Goal: Transaction & Acquisition: Purchase product/service

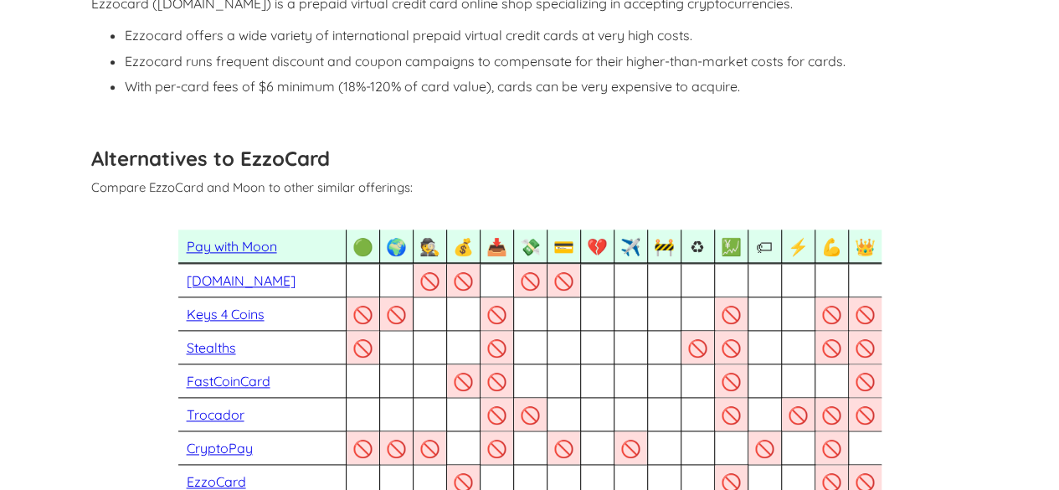
scroll to position [948, 0]
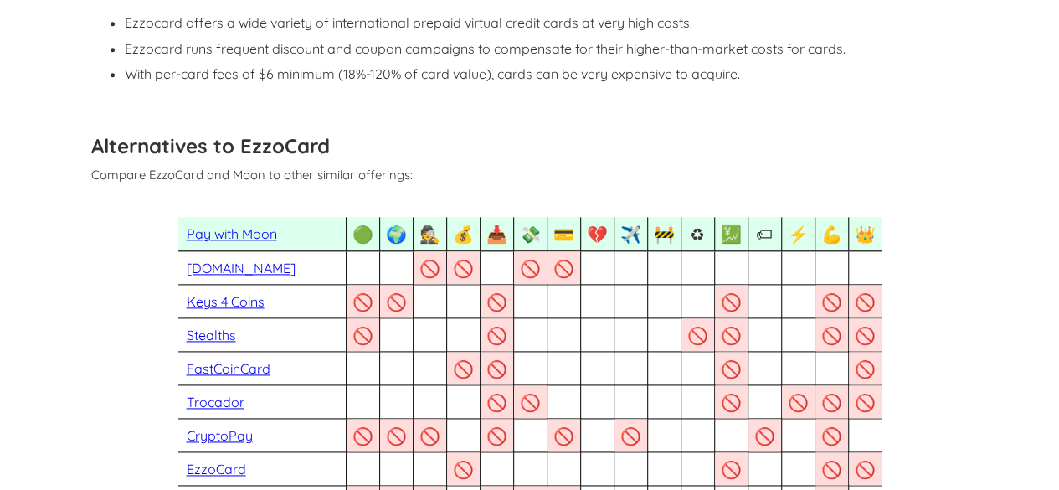
click at [229, 237] on link "Pay with Moon" at bounding box center [232, 233] width 90 height 17
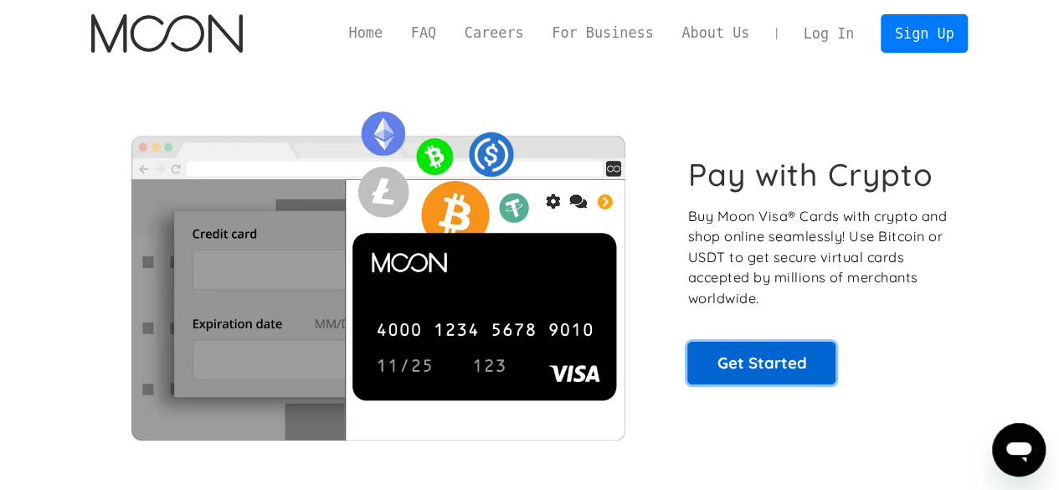
click at [753, 367] on link "Get Started" at bounding box center [761, 363] width 148 height 42
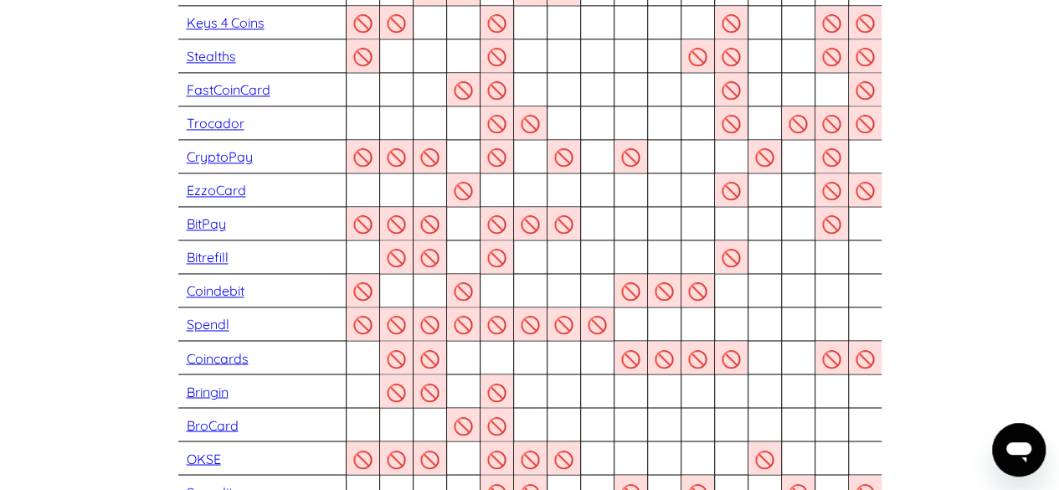
scroll to position [1219, 0]
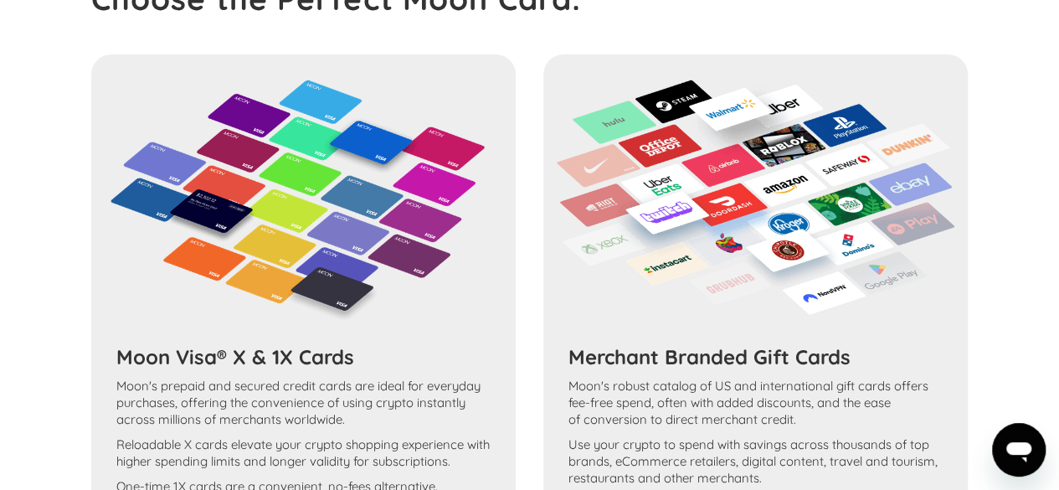
scroll to position [3466, 0]
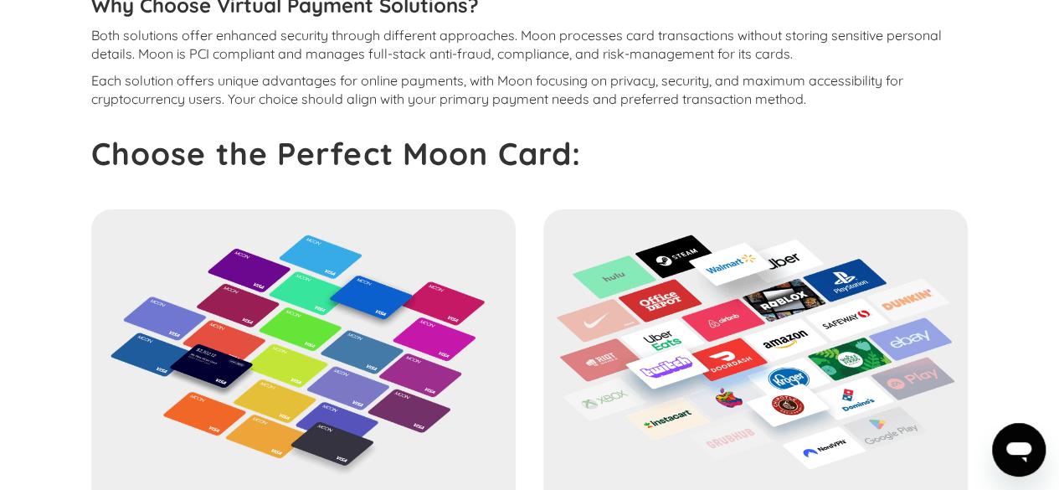
scroll to position [2602, 0]
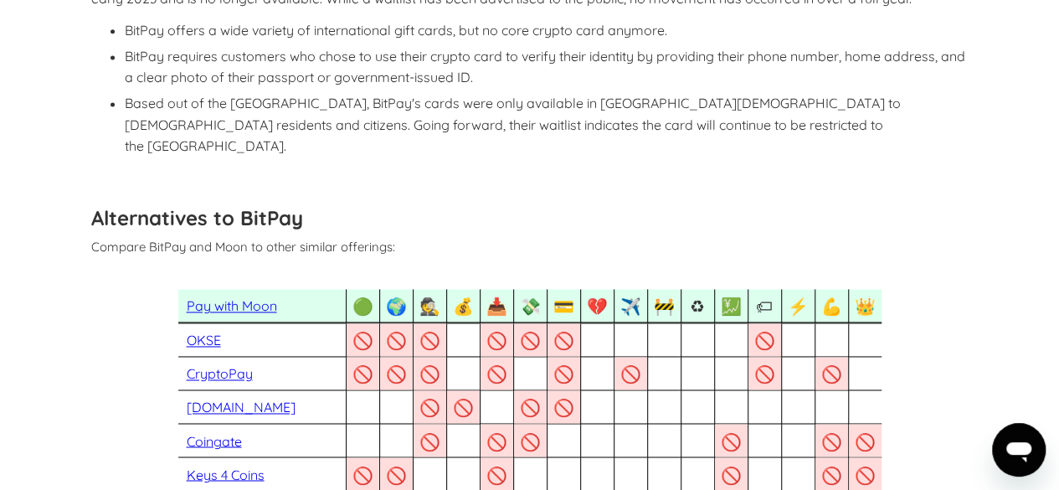
scroll to position [1068, 0]
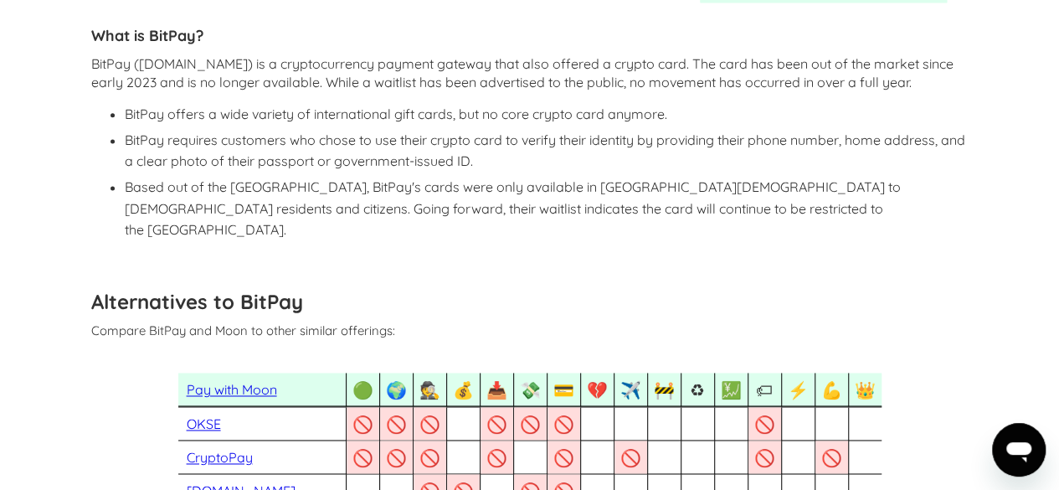
click at [239, 381] on link "Pay with Moon" at bounding box center [232, 389] width 90 height 17
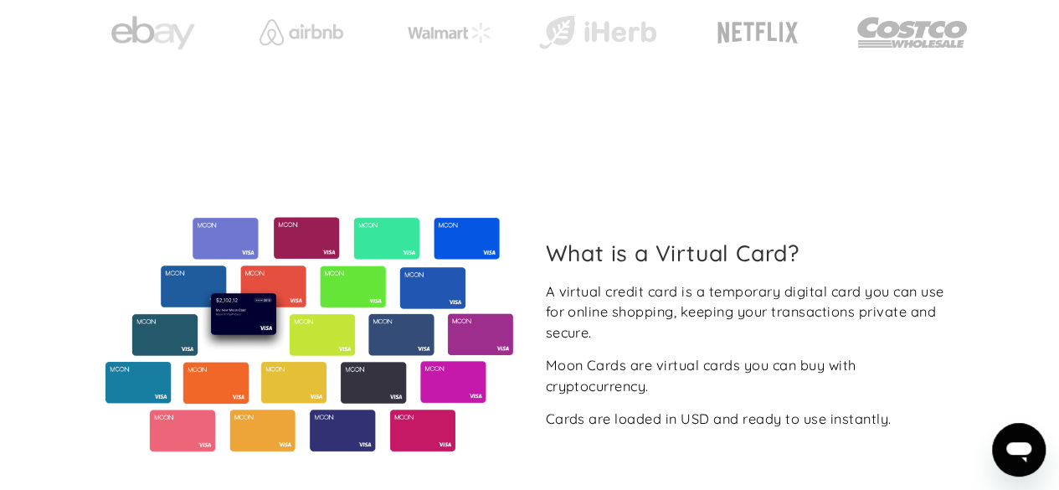
scroll to position [104, 0]
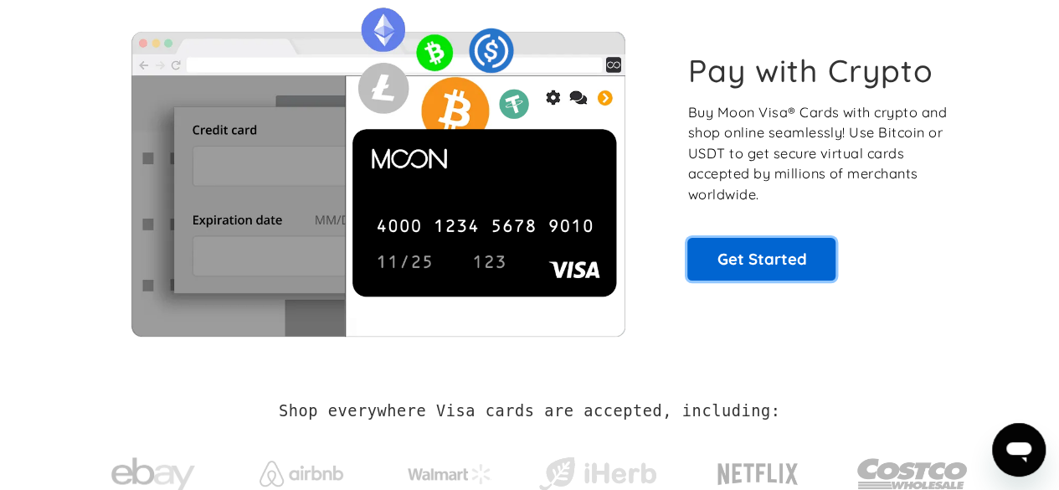
click at [735, 268] on link "Get Started" at bounding box center [761, 259] width 148 height 42
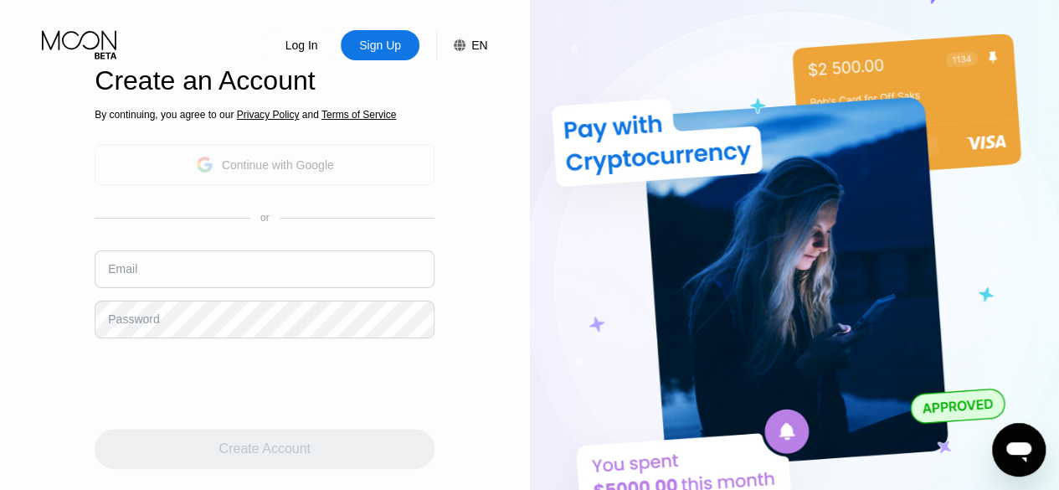
click at [293, 158] on div "Continue with Google" at bounding box center [278, 164] width 112 height 13
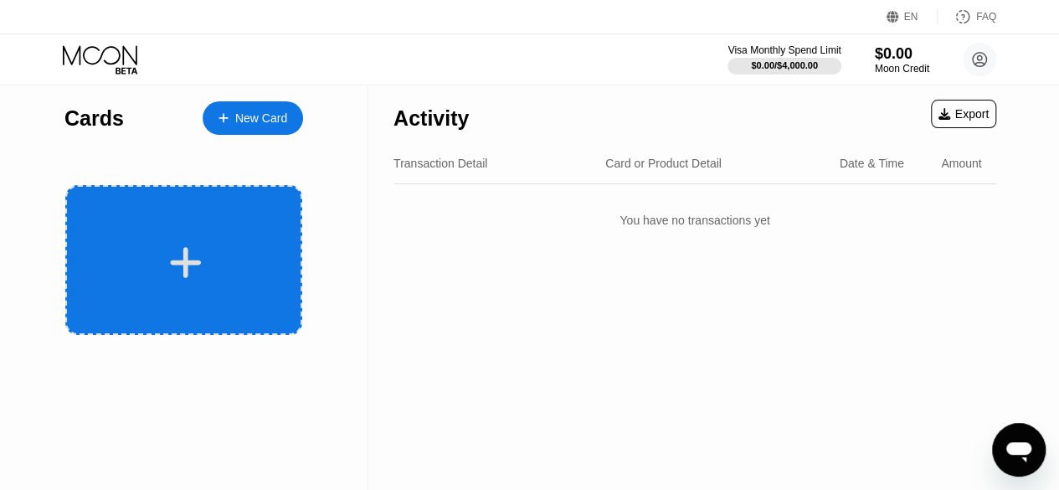
click at [204, 255] on div at bounding box center [186, 263] width 208 height 38
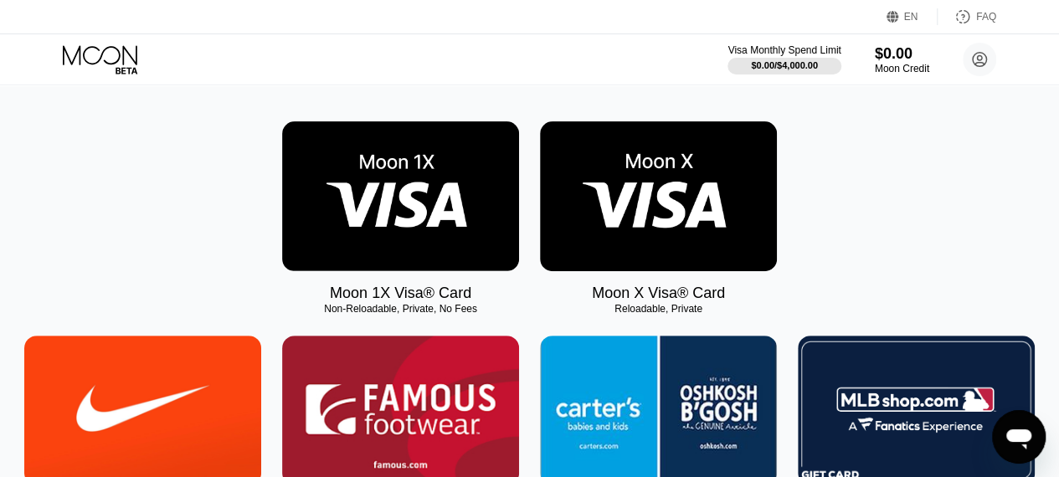
scroll to position [238, 0]
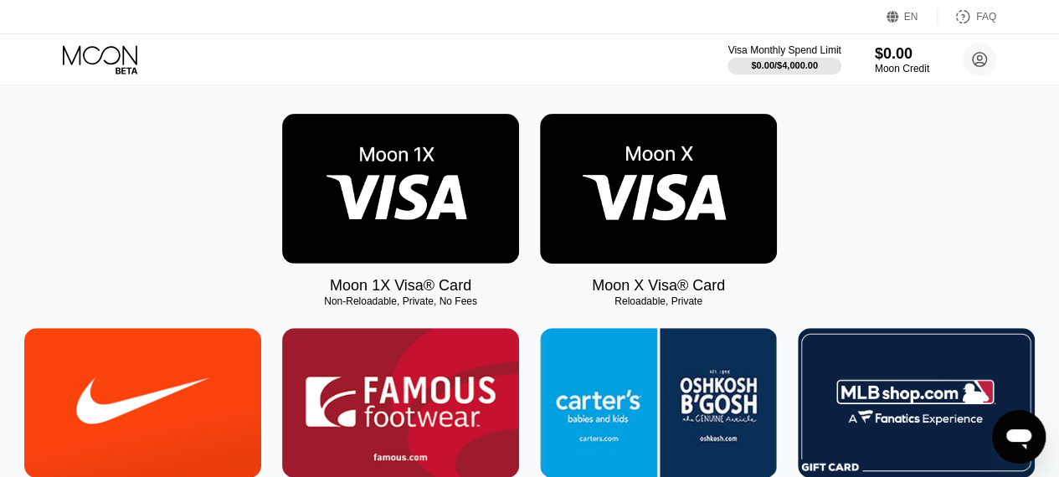
click at [408, 166] on img at bounding box center [400, 189] width 237 height 150
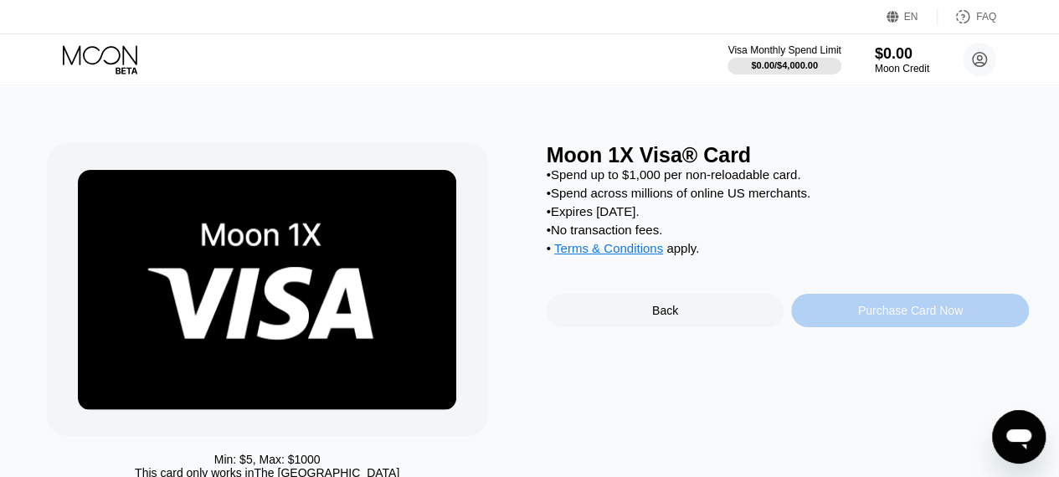
click at [886, 317] on div "Purchase Card Now" at bounding box center [910, 310] width 105 height 13
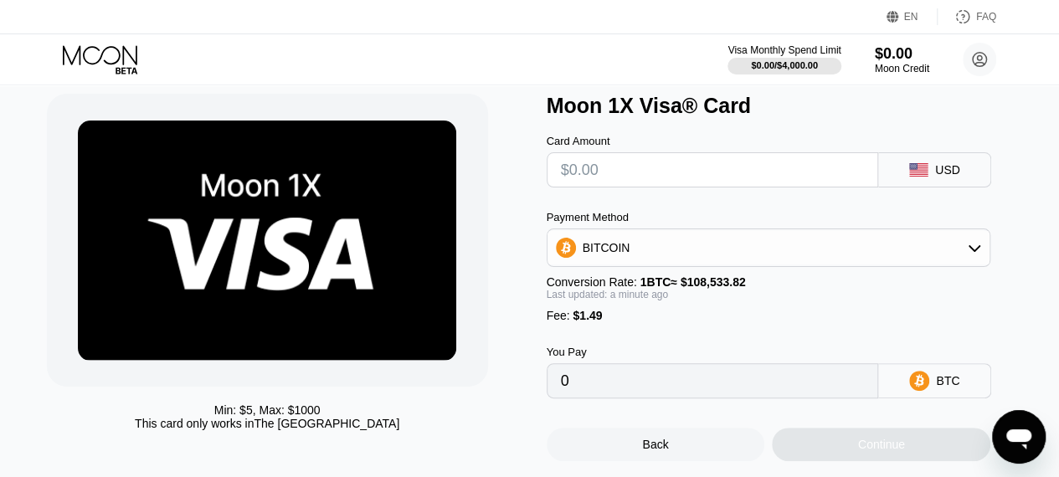
scroll to position [52, 0]
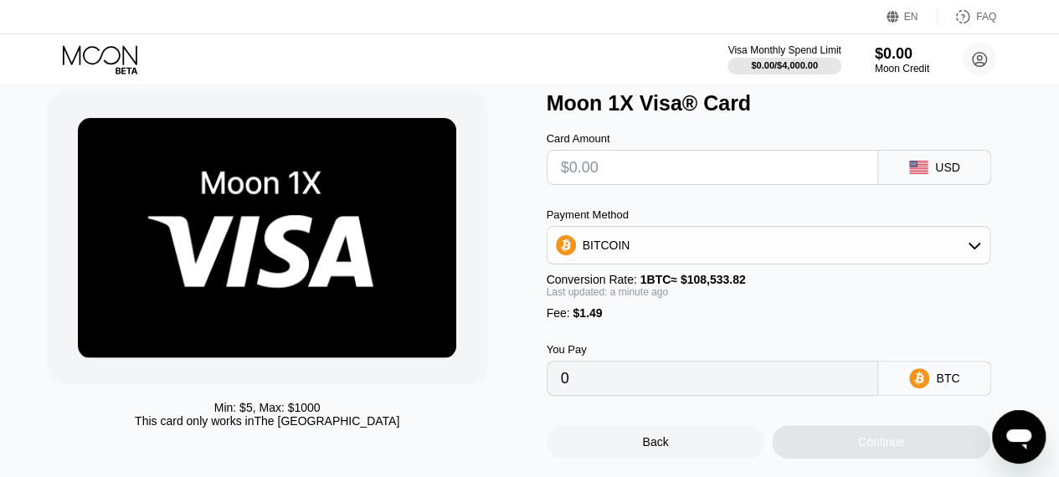
click at [693, 177] on input "text" at bounding box center [713, 167] width 304 height 33
type input "$2"
type input "0.00003216"
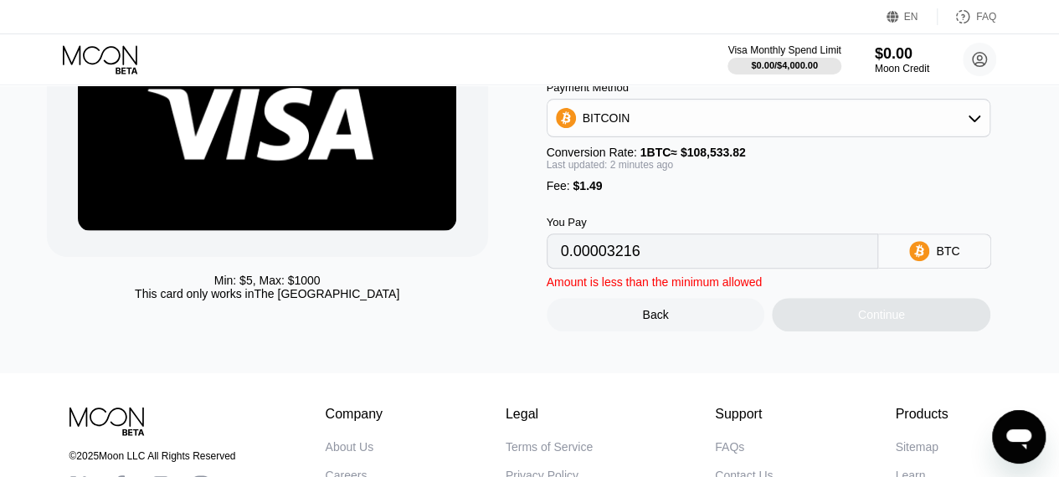
scroll to position [192, 0]
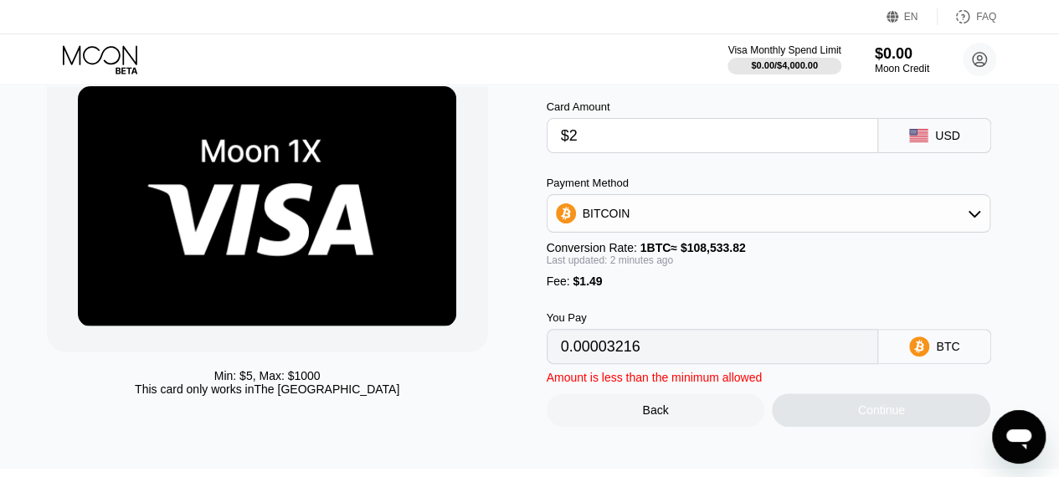
scroll to position [80, 0]
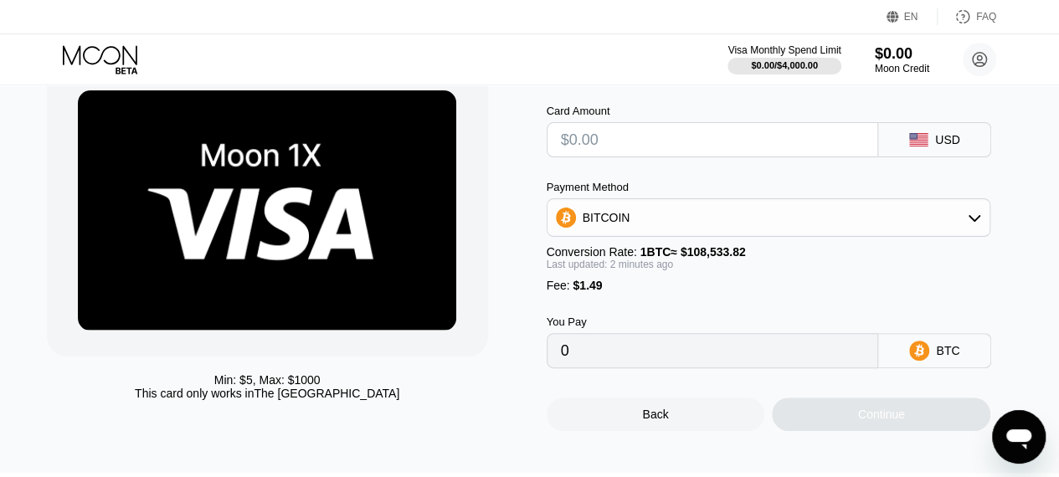
type input "0"
type input "$5"
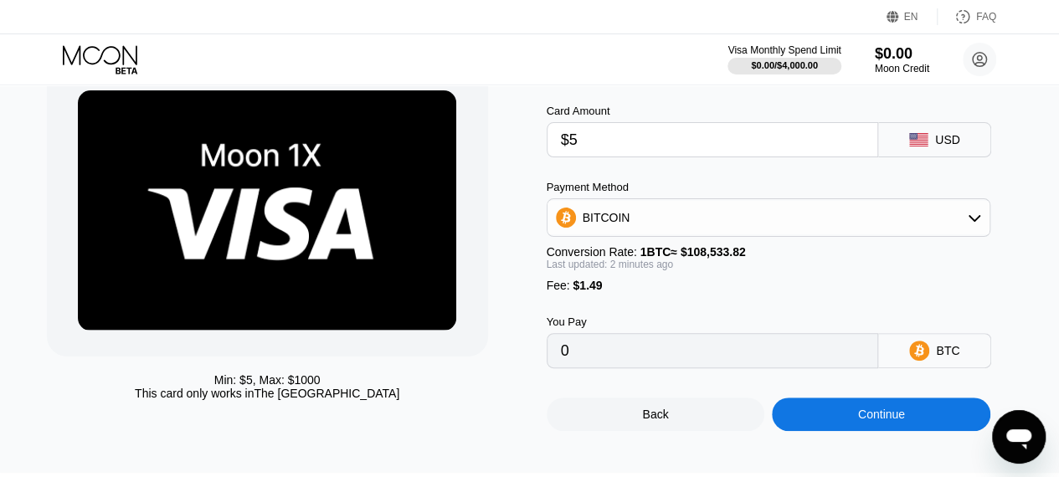
type input "0.00005980"
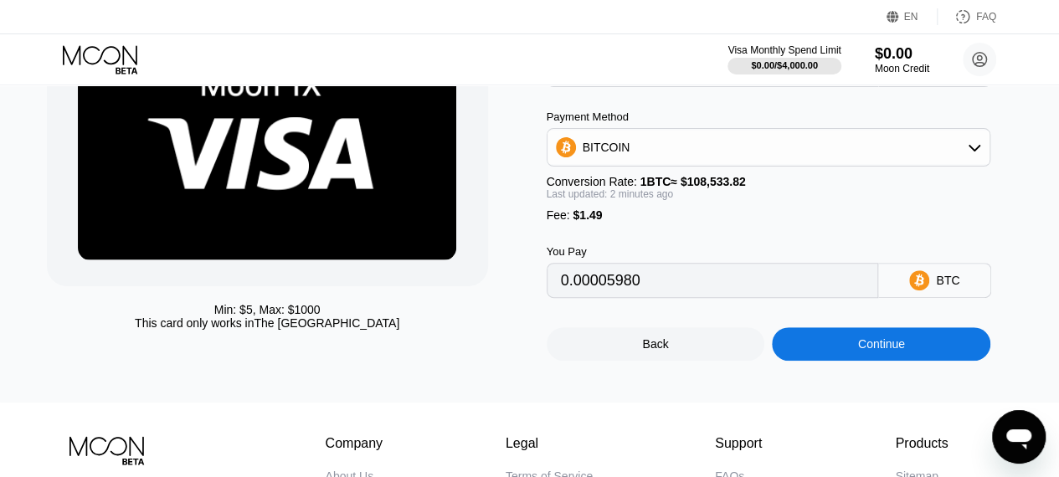
scroll to position [150, 0]
type input "$5"
click at [819, 151] on div "BITCOIN" at bounding box center [768, 147] width 443 height 33
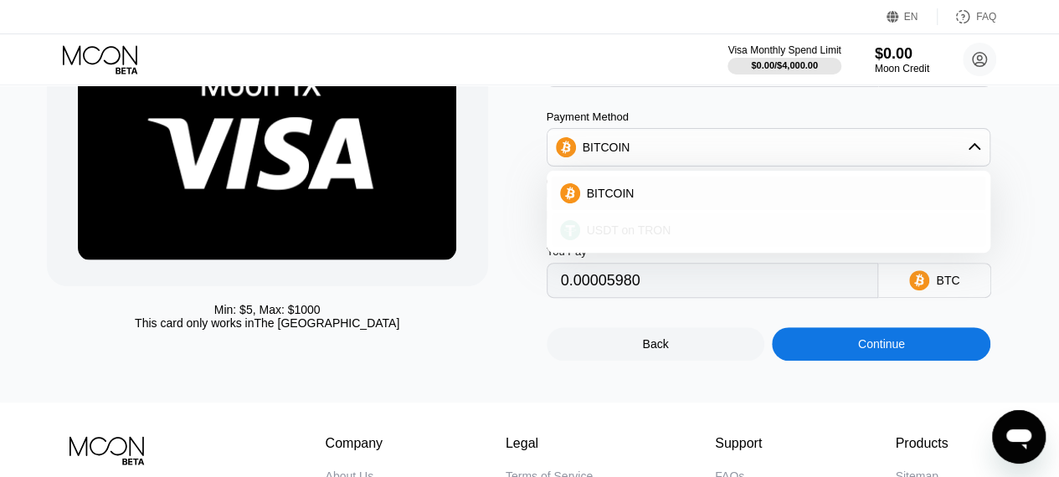
click at [743, 236] on div "USDT on TRON" at bounding box center [779, 229] width 398 height 13
type input "6.56"
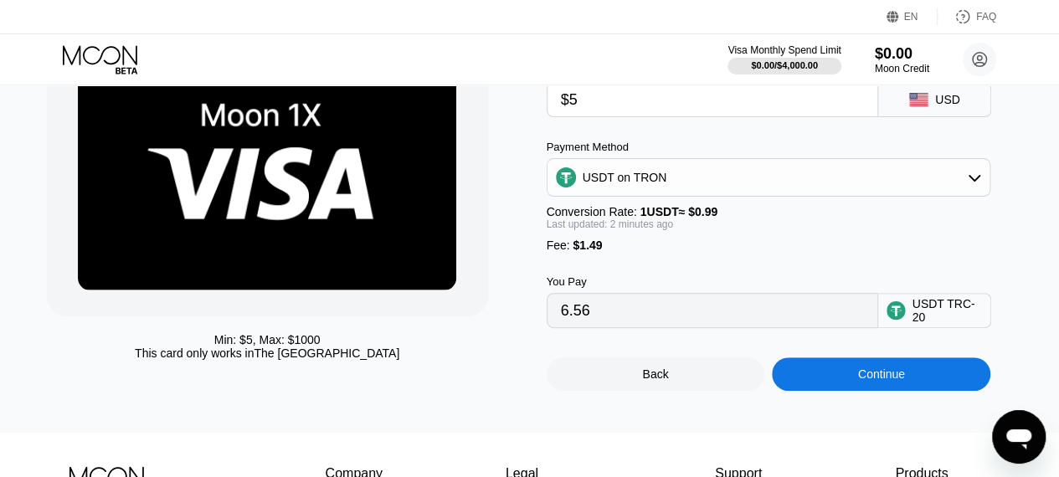
scroll to position [121, 0]
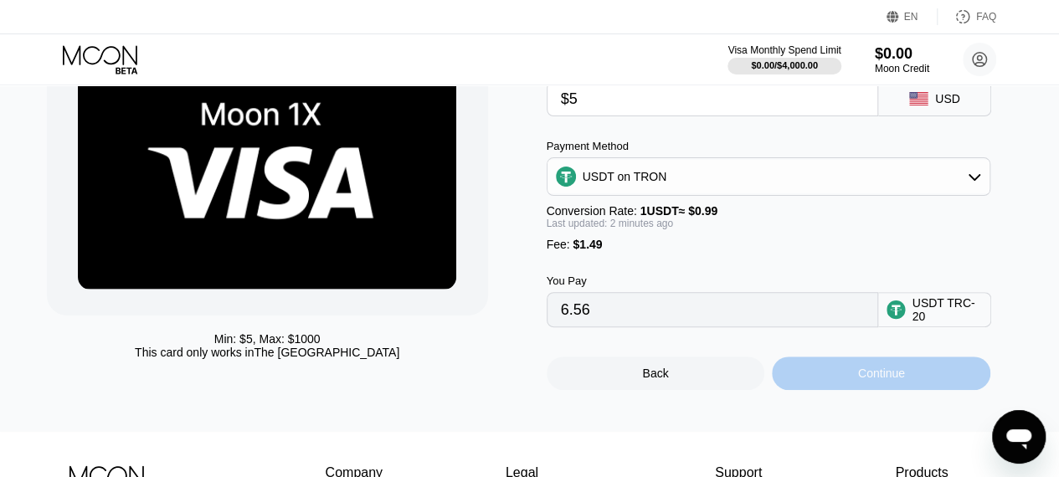
click at [863, 380] on div "Continue" at bounding box center [881, 373] width 47 height 13
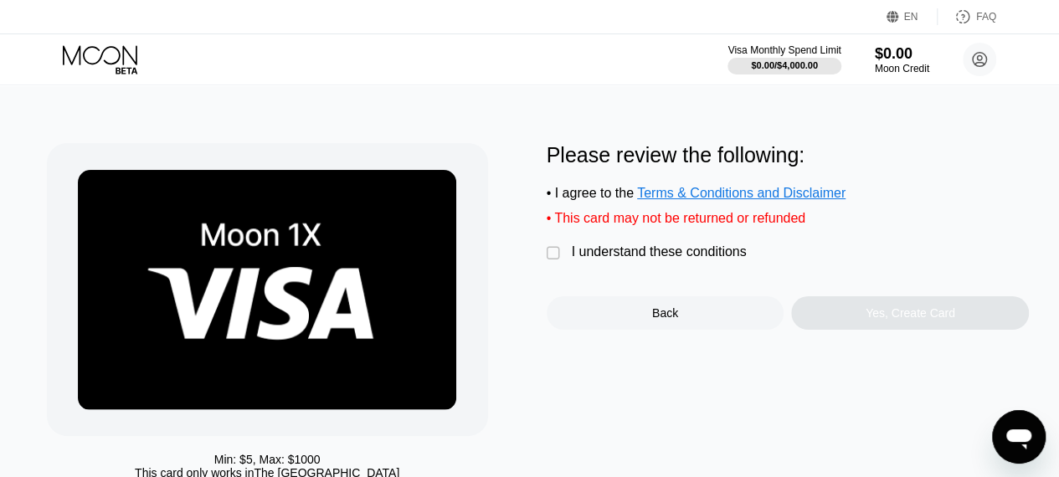
click at [658, 259] on div "I understand these conditions" at bounding box center [659, 251] width 175 height 15
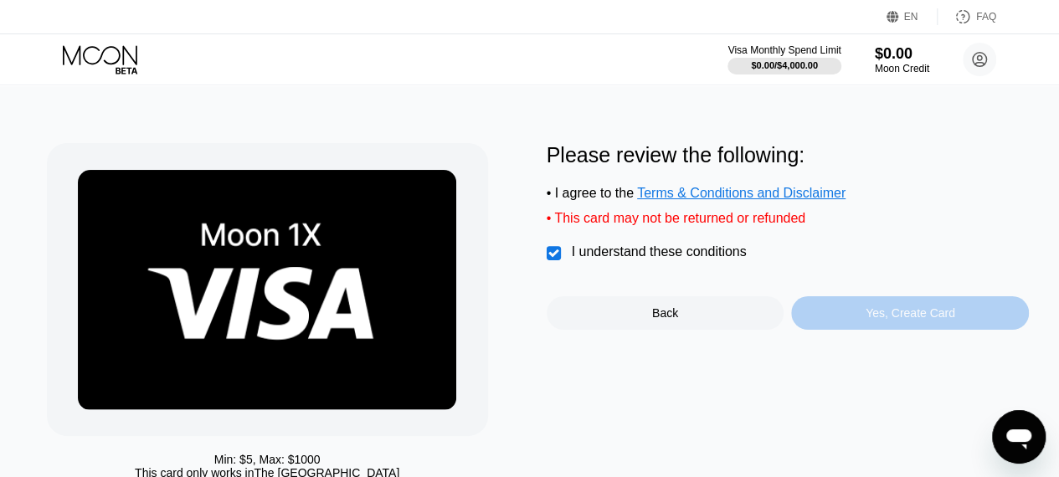
click at [919, 314] on div "Yes, Create Card" at bounding box center [910, 312] width 238 height 33
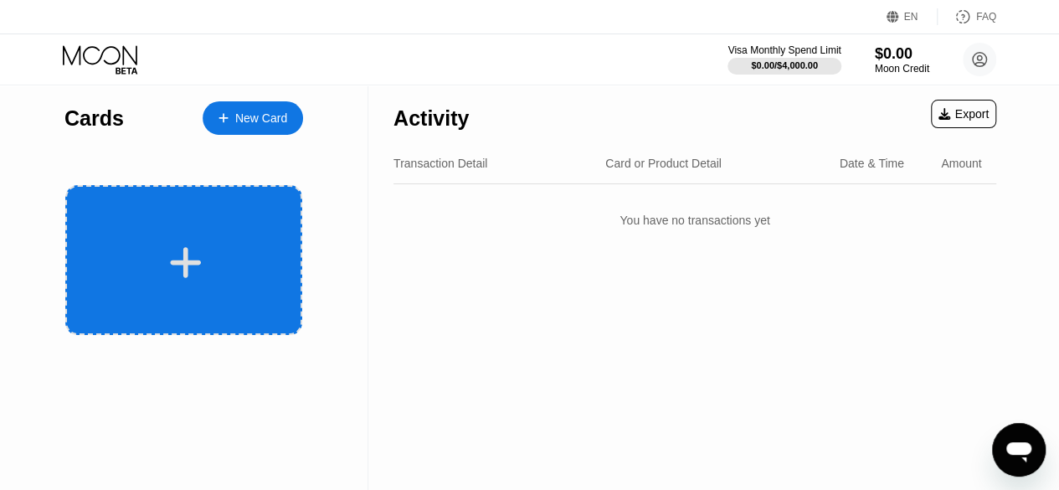
click at [195, 226] on div at bounding box center [183, 260] width 237 height 150
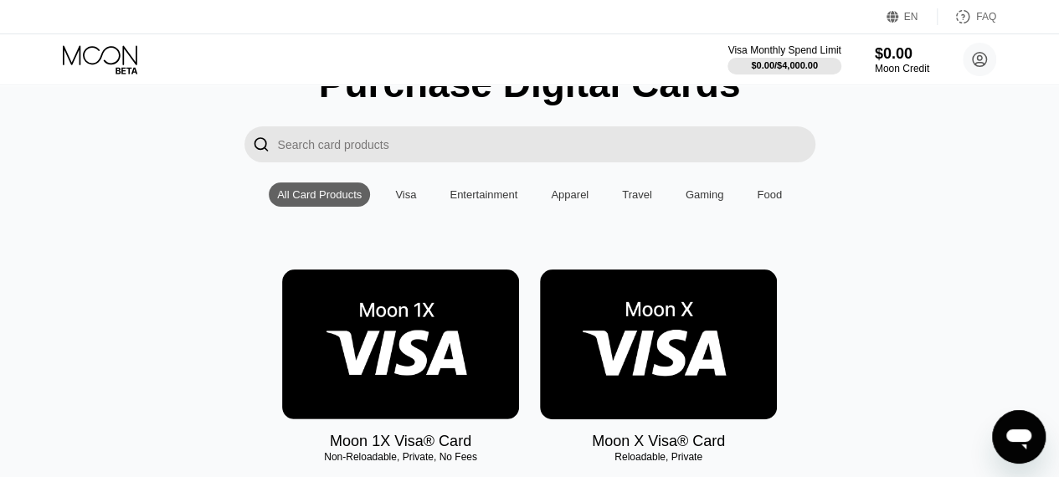
scroll to position [43, 0]
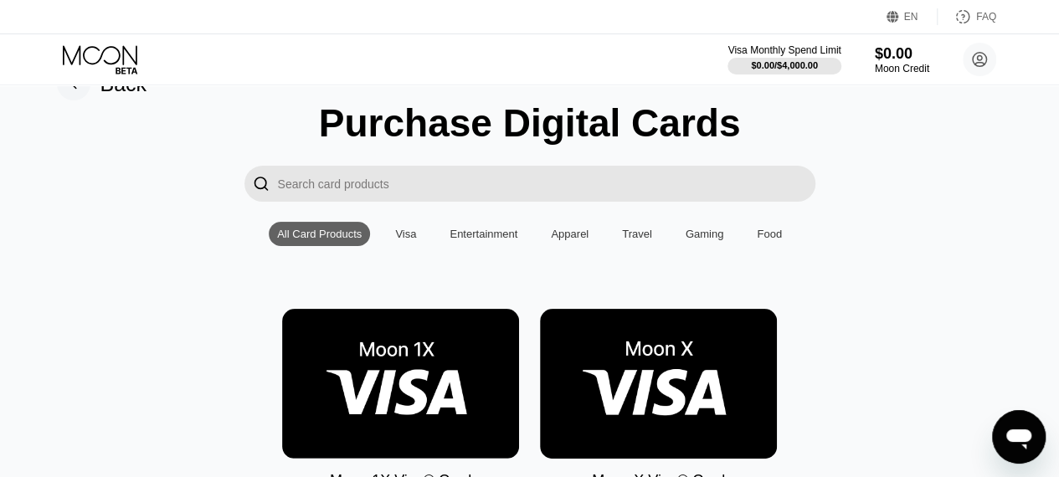
click at [405, 357] on img at bounding box center [400, 384] width 237 height 150
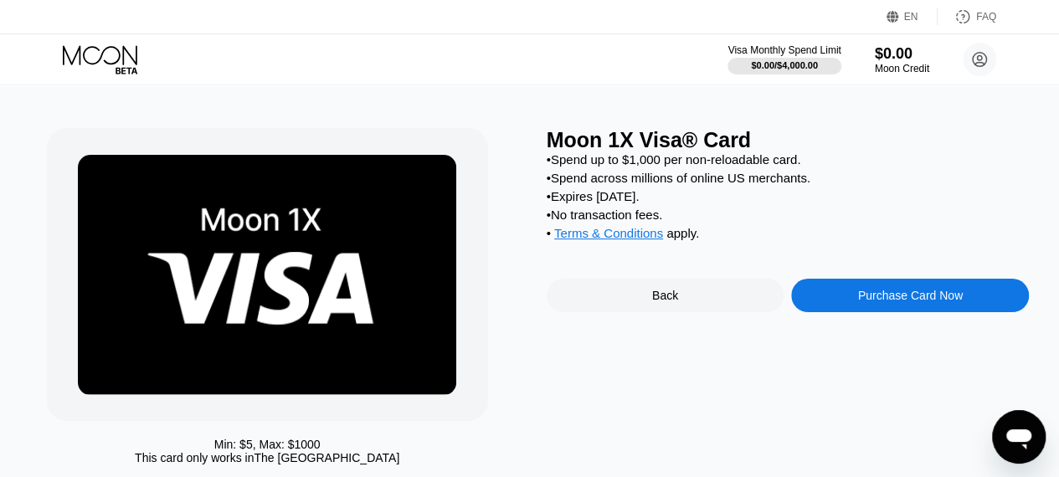
scroll to position [54, 0]
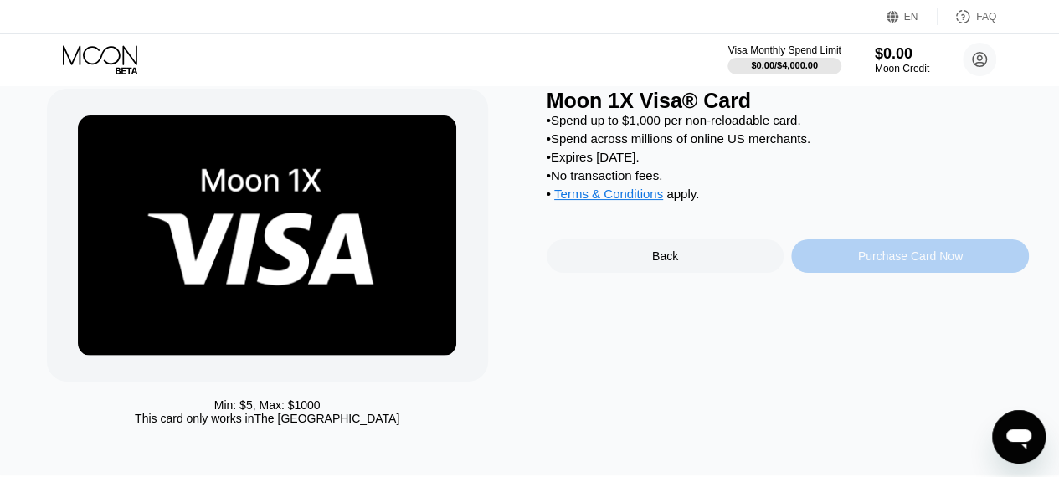
click at [896, 263] on div "Purchase Card Now" at bounding box center [910, 255] width 105 height 13
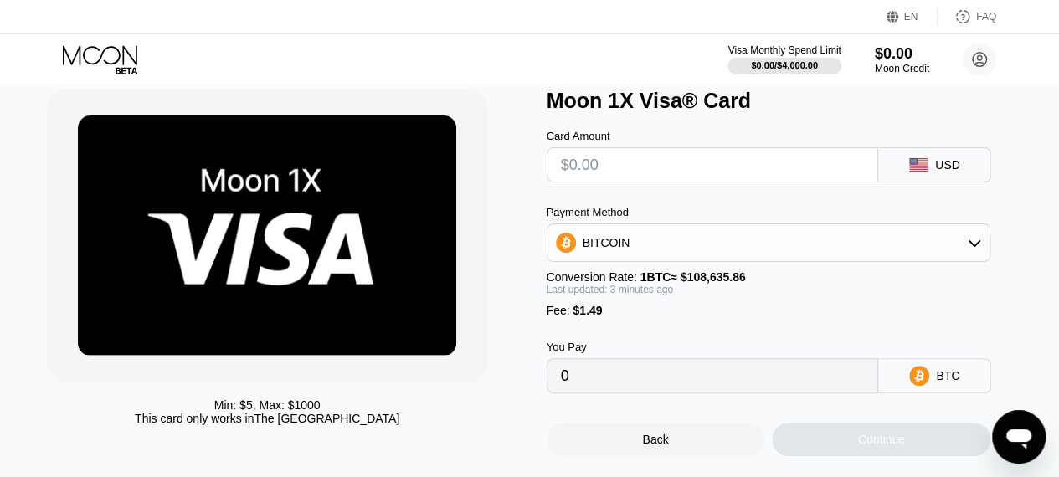
click at [753, 170] on input "text" at bounding box center [713, 164] width 304 height 33
type input "$4"
type input "0.00005053"
type input "0"
type input "$5"
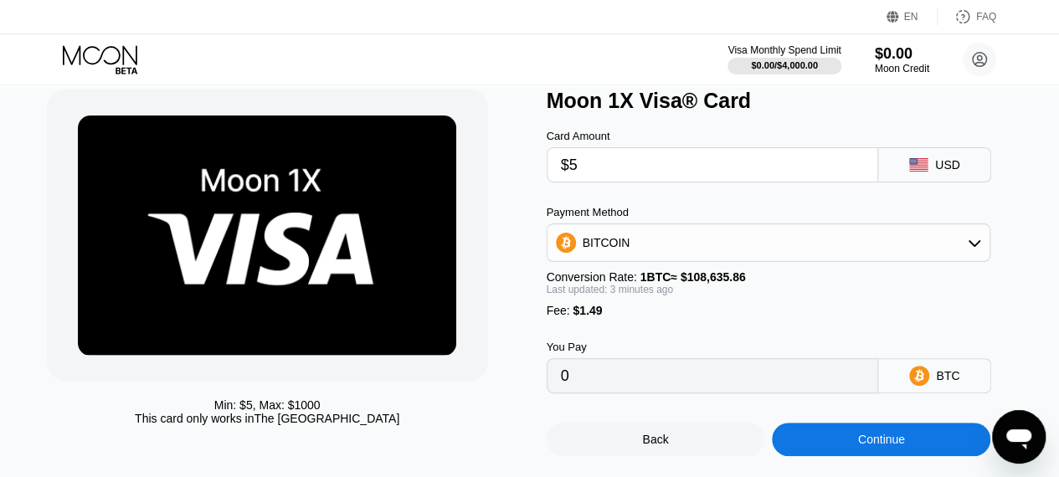
type input "0.00005974"
type input "$5"
click at [849, 249] on div "BITCOIN" at bounding box center [768, 242] width 443 height 33
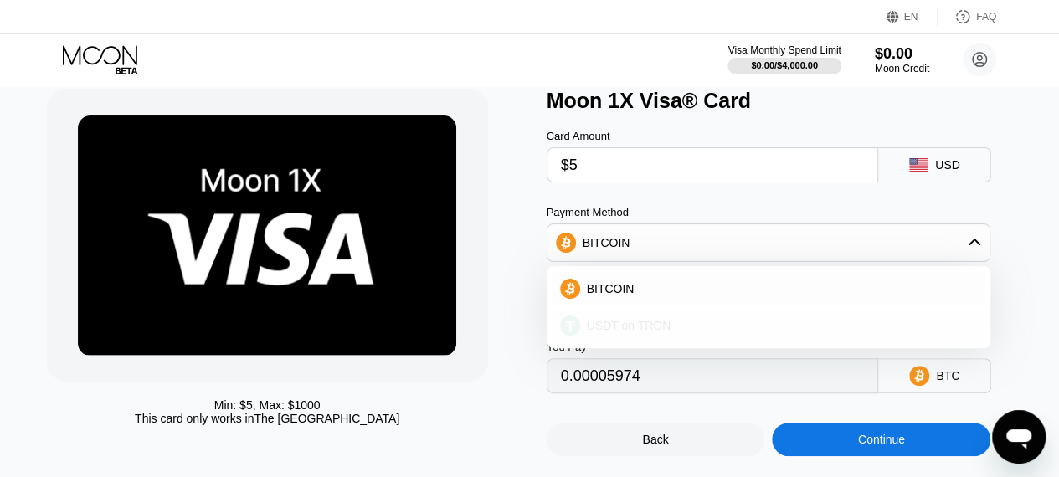
click at [718, 331] on div "USDT on TRON" at bounding box center [779, 325] width 398 height 13
type input "6.56"
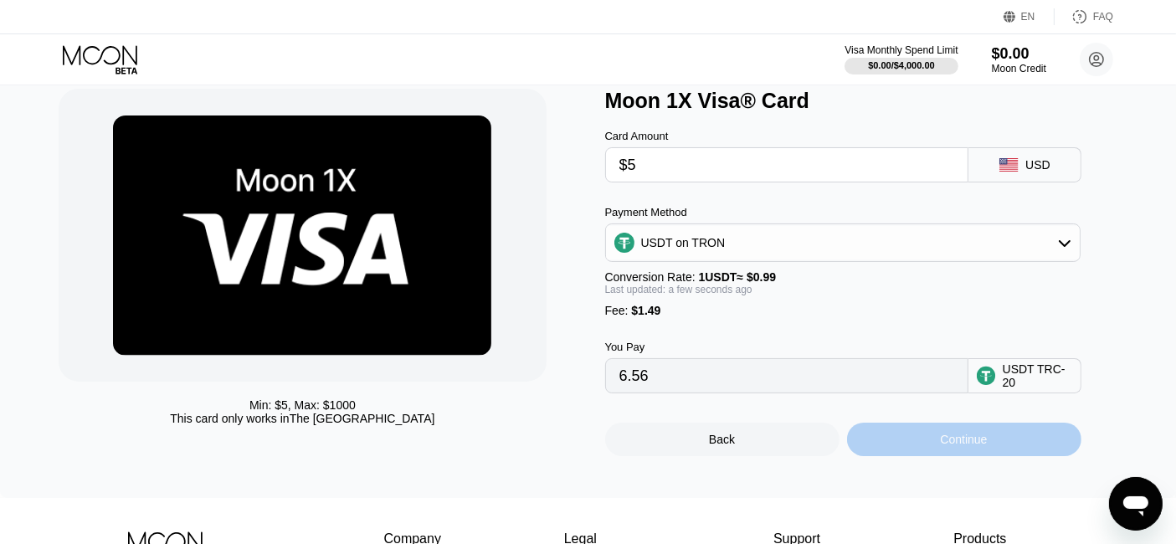
click at [876, 443] on div "Continue" at bounding box center [964, 439] width 234 height 33
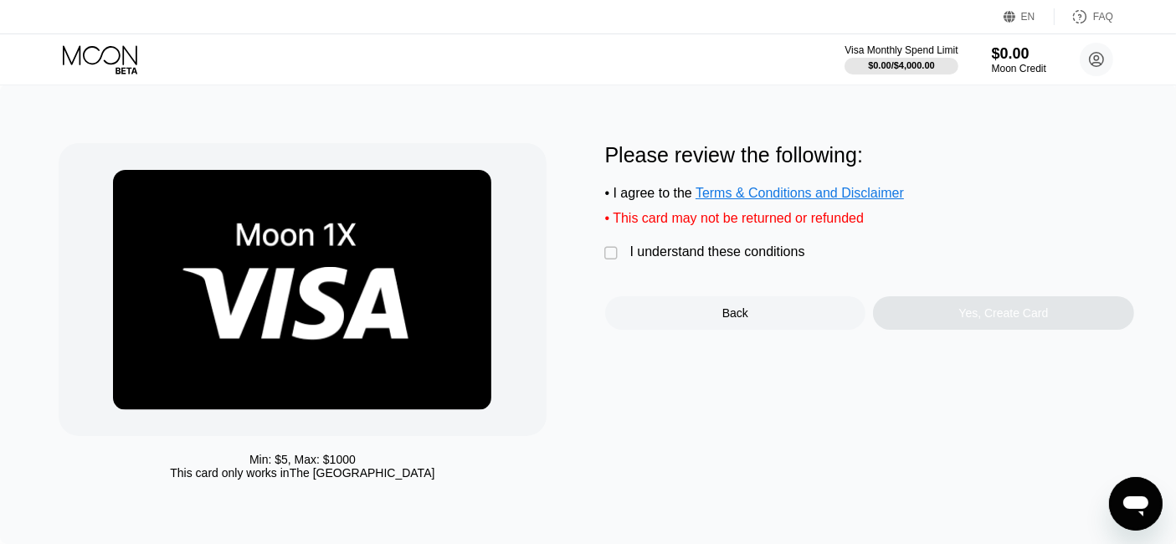
click at [686, 249] on div "Please review the following: • I agree to the Terms & Conditions and Disclaimer…" at bounding box center [869, 236] width 529 height 187
click at [693, 259] on div "I understand these conditions" at bounding box center [717, 251] width 175 height 15
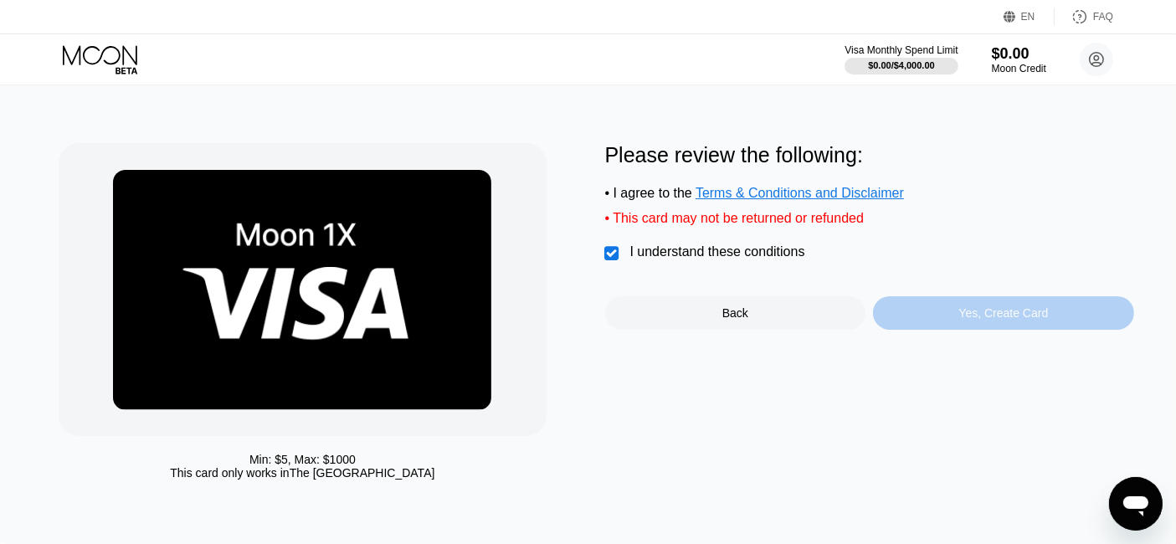
click at [949, 311] on div "Yes, Create Card" at bounding box center [1003, 312] width 261 height 33
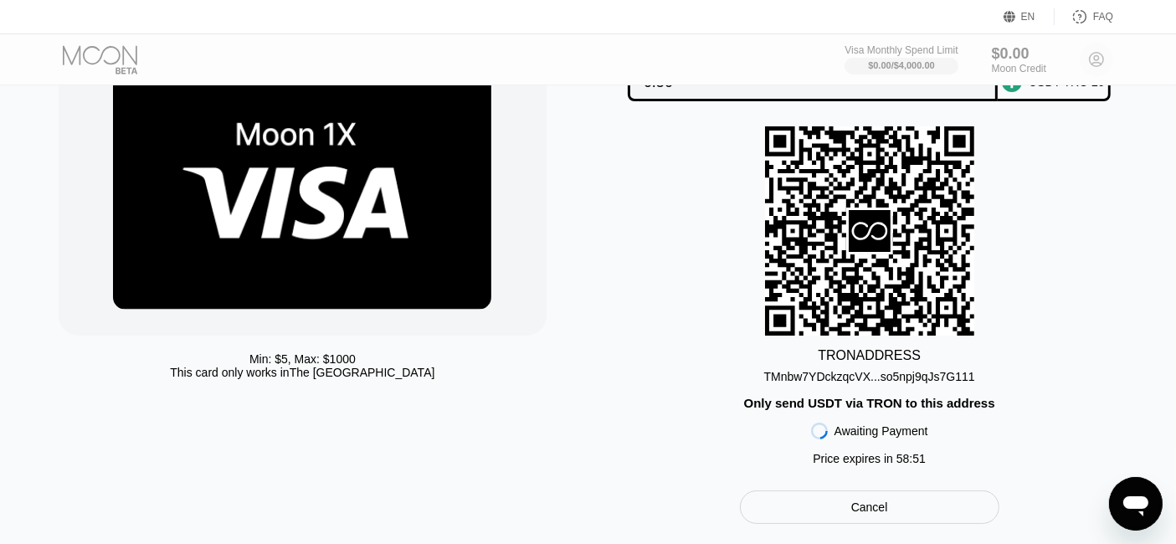
scroll to position [100, 0]
drag, startPoint x: 985, startPoint y: 377, endPoint x: 795, endPoint y: 381, distance: 190.1
click at [795, 381] on div "TRON ADDRESS TMnbw7YDckzqcVX...so5npj9qJs7G111 Only send USDT via TRON to this …" at bounding box center [869, 299] width 529 height 347
drag, startPoint x: 763, startPoint y: 377, endPoint x: 948, endPoint y: 360, distance: 185.8
click at [932, 358] on div "TRON ADDRESS TMnbw7YDckzqcVX...so5npj9qJs7G111 Only send USDT via TRON to this …" at bounding box center [869, 299] width 529 height 347
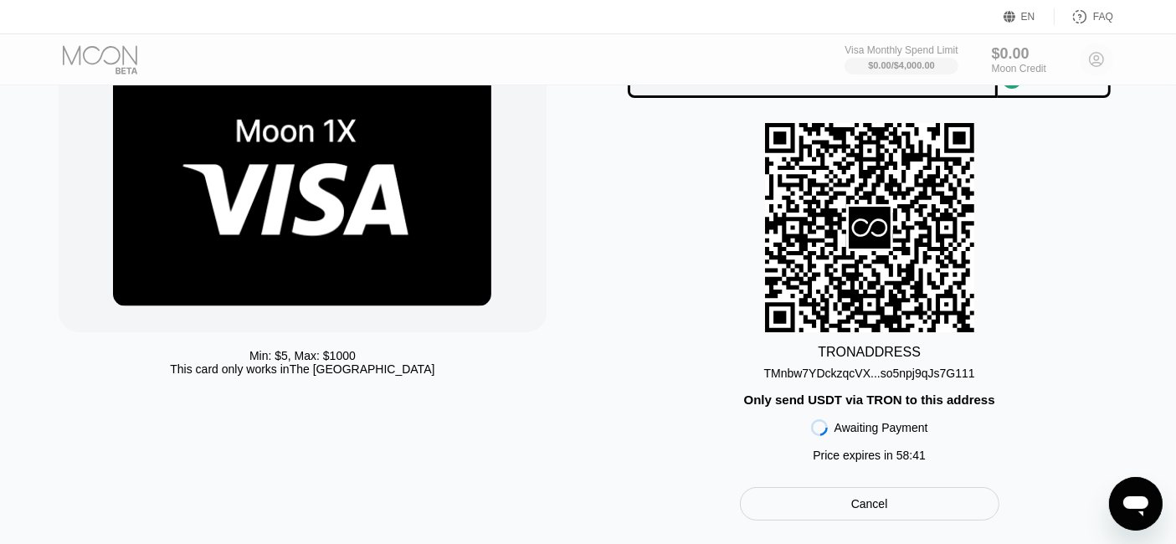
scroll to position [93, 0]
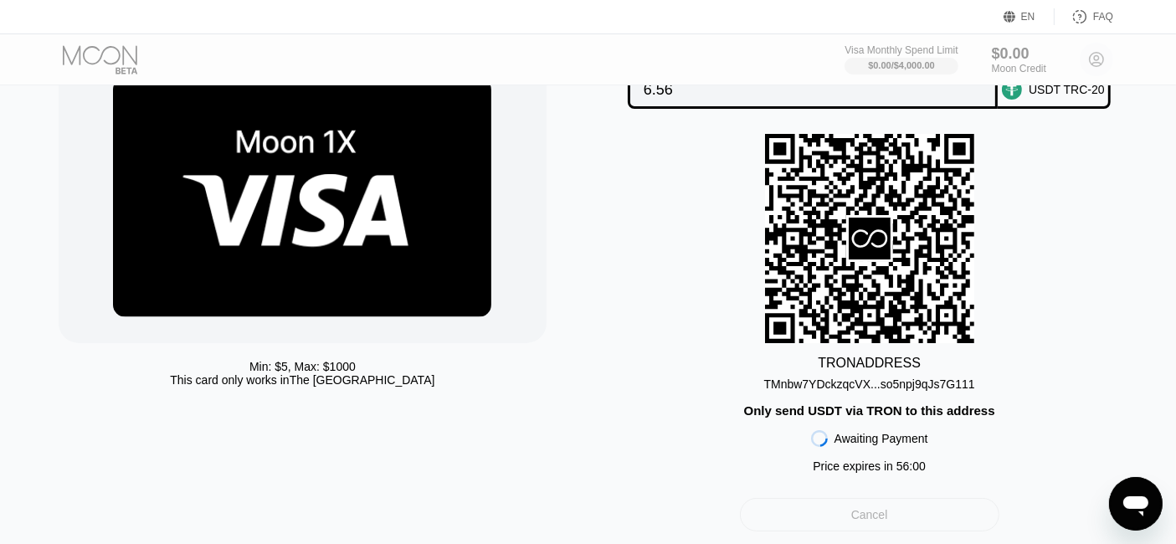
click at [922, 532] on div "Cancel" at bounding box center [869, 514] width 259 height 33
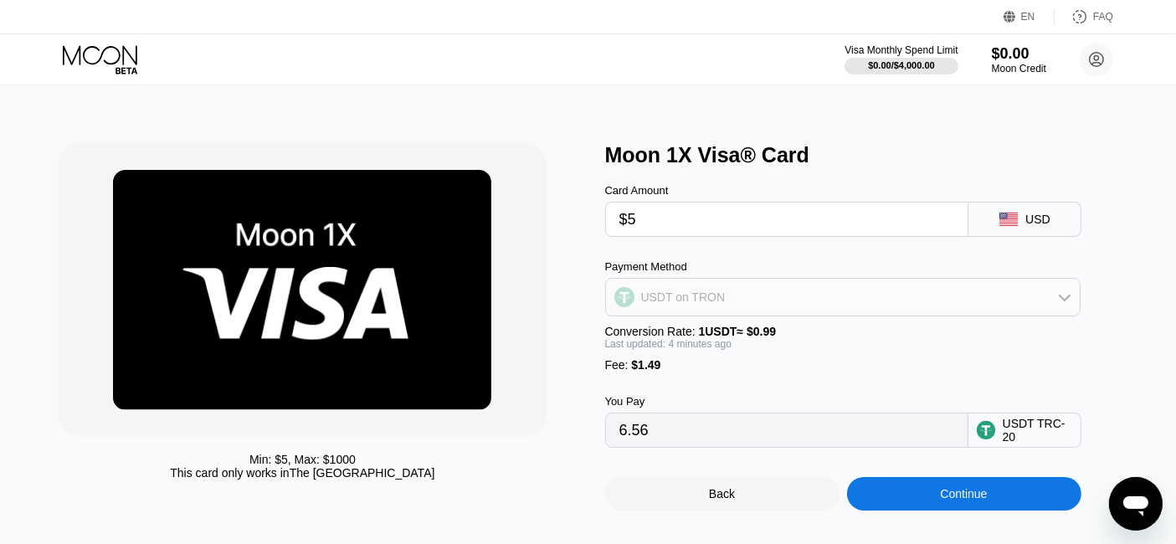
click at [959, 286] on div "USDT on TRON" at bounding box center [843, 296] width 475 height 33
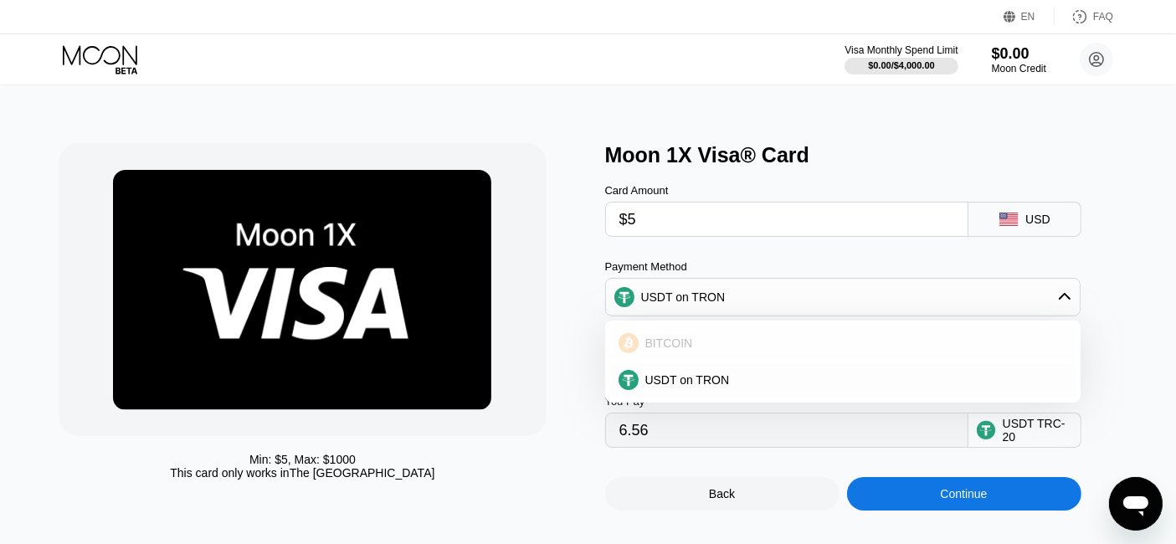
click at [884, 342] on div "BITCOIN" at bounding box center [853, 343] width 429 height 13
type input "0.00005979"
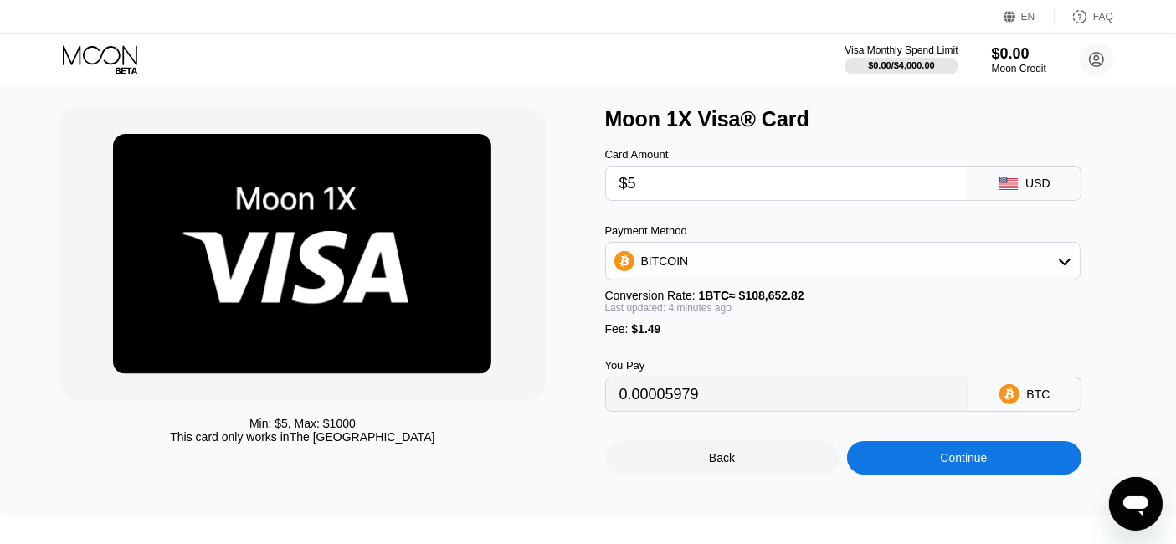
scroll to position [41, 0]
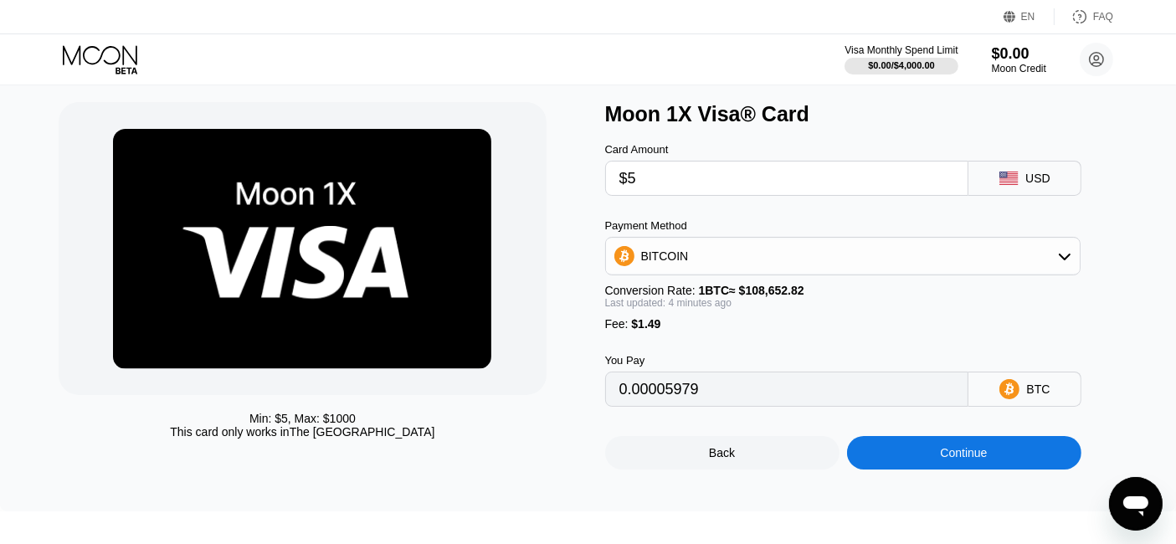
click at [944, 460] on div "Continue" at bounding box center [963, 452] width 47 height 13
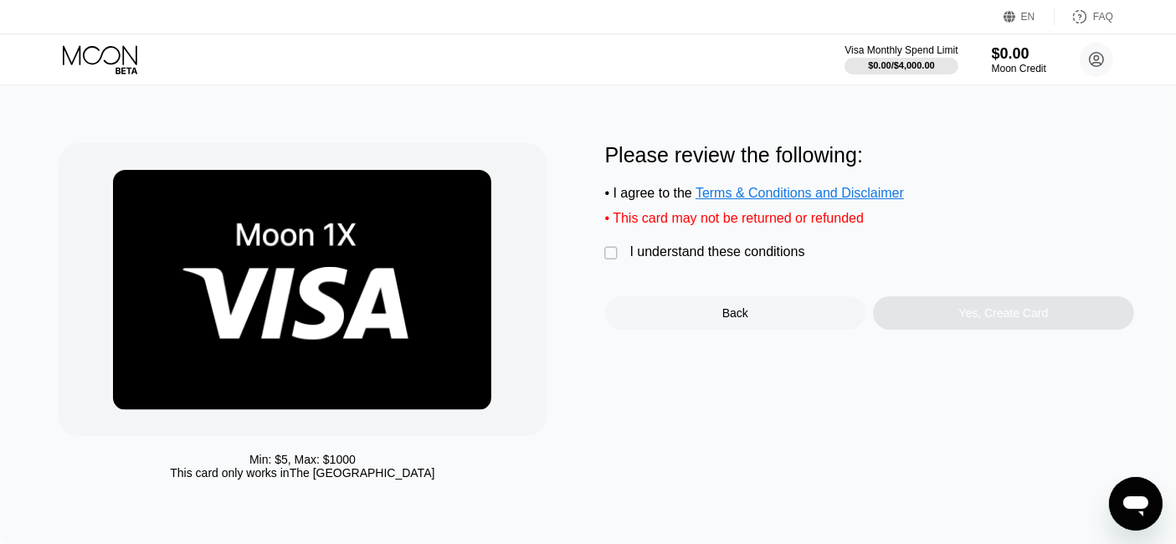
drag, startPoint x: 653, startPoint y: 244, endPoint x: 653, endPoint y: 254, distance: 10.0
click at [653, 247] on div "Please review the following: • I agree to the Terms & Conditions and Disclaimer…" at bounding box center [869, 236] width 529 height 187
click at [655, 262] on div " I understand these conditions" at bounding box center [709, 253] width 208 height 18
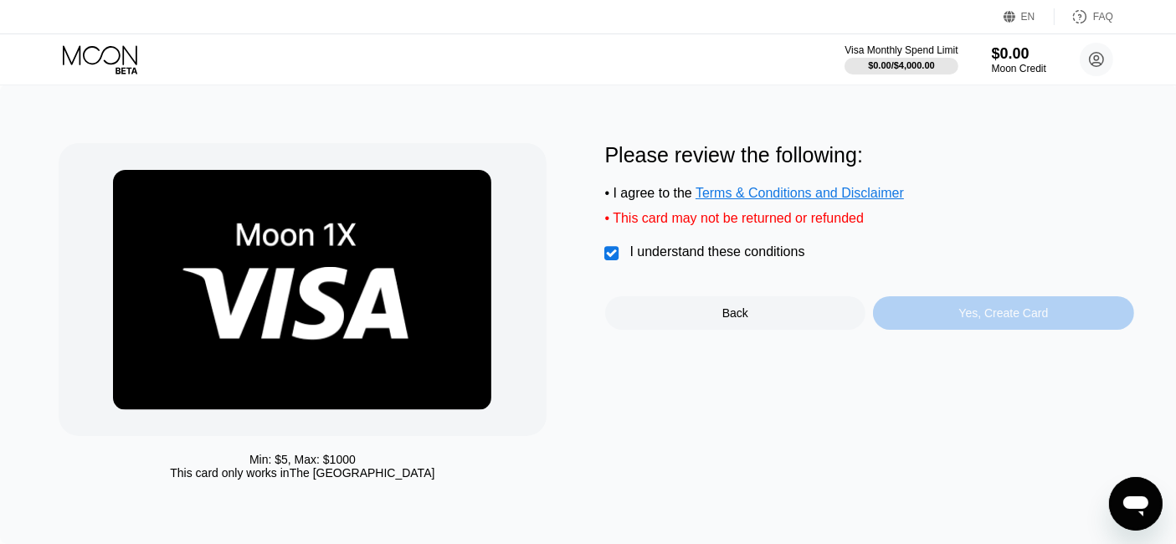
click at [933, 324] on div "Yes, Create Card" at bounding box center [1003, 312] width 261 height 33
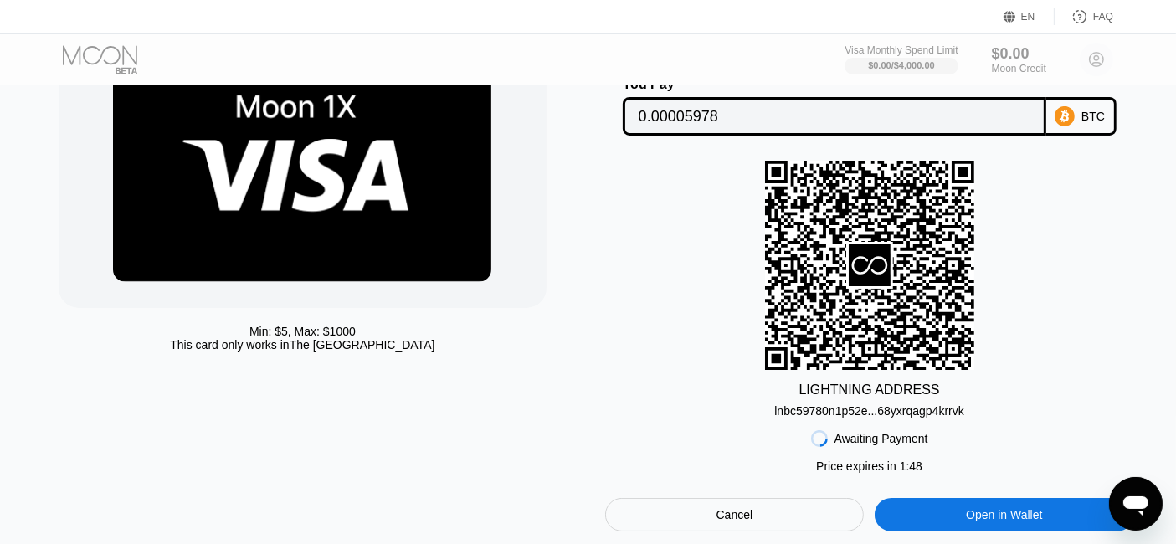
scroll to position [219, 0]
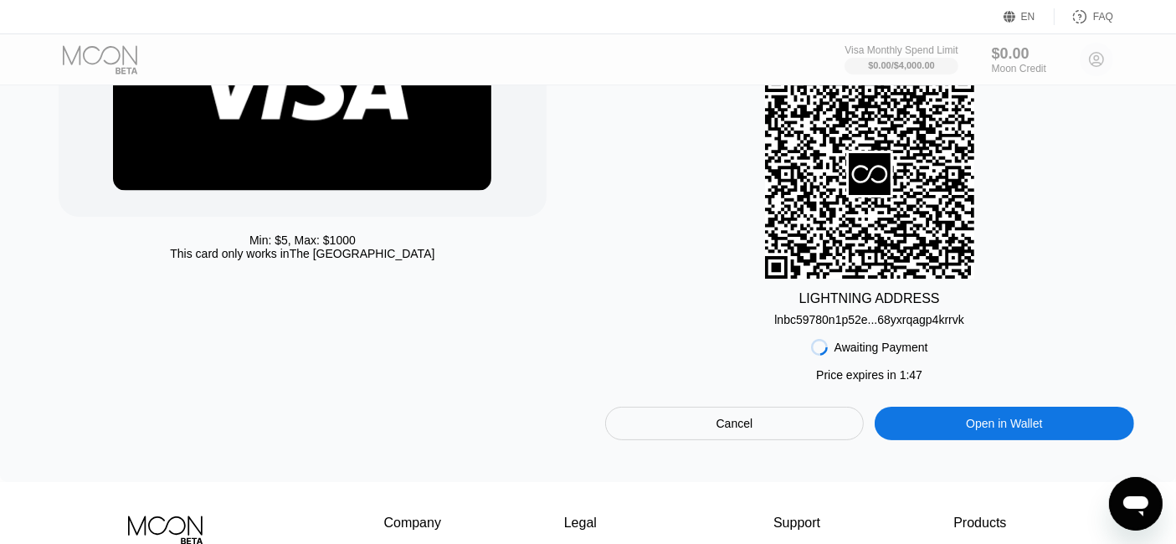
click at [1039, 440] on div "Open in Wallet" at bounding box center [1004, 423] width 259 height 33
click at [909, 303] on div "LIGHTNING ADDRESS" at bounding box center [869, 298] width 141 height 15
drag, startPoint x: 968, startPoint y: 311, endPoint x: 789, endPoint y: 321, distance: 180.3
click at [789, 321] on div "LIGHTNING ADDRESS lnbc59780n1p52e...68yxrqagp4krrvk" at bounding box center [869, 197] width 529 height 257
click at [789, 321] on div "lnbc59780n1p52e...68yxrqagp4krrvk" at bounding box center [869, 319] width 190 height 13
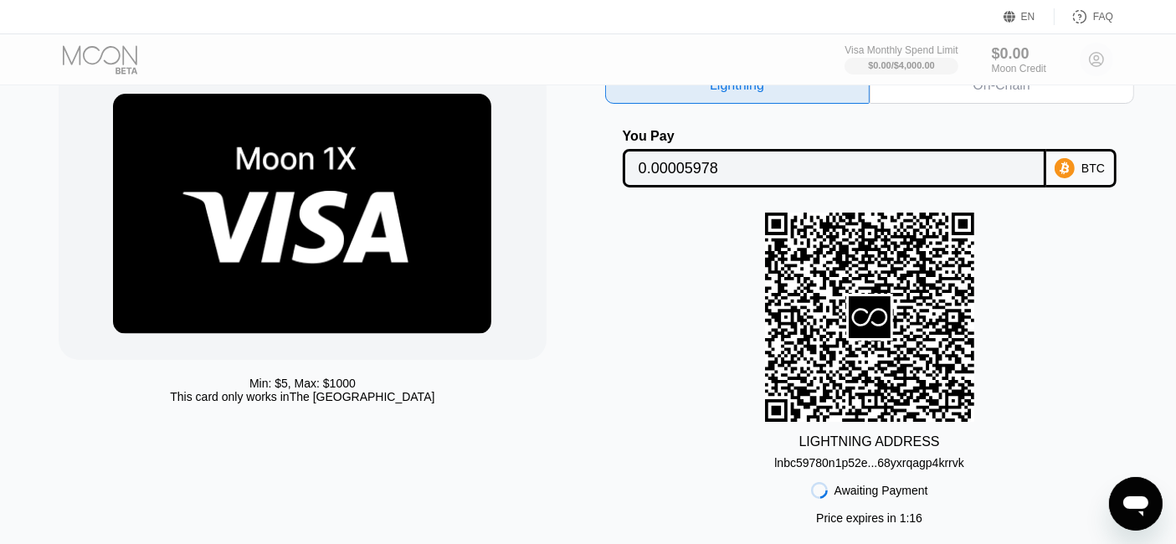
scroll to position [78, 0]
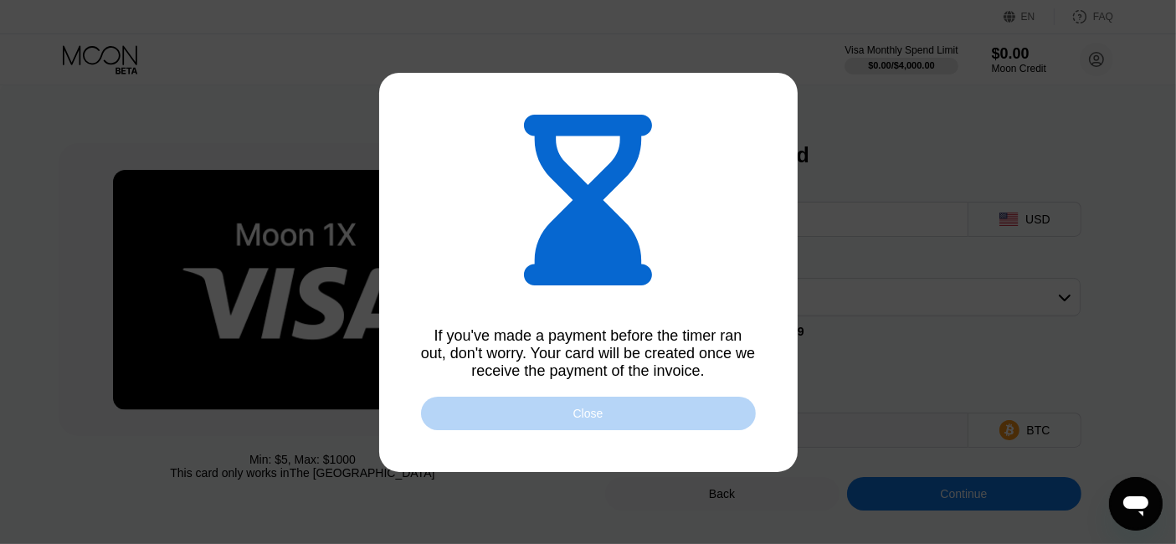
click at [586, 417] on div "Close" at bounding box center [588, 413] width 30 height 13
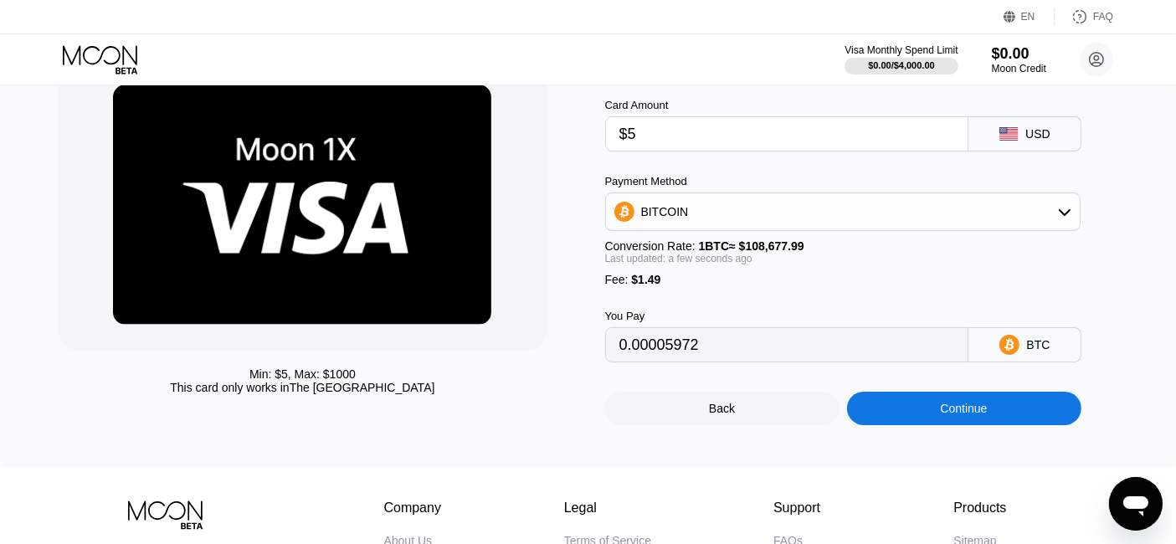
scroll to position [85, 0]
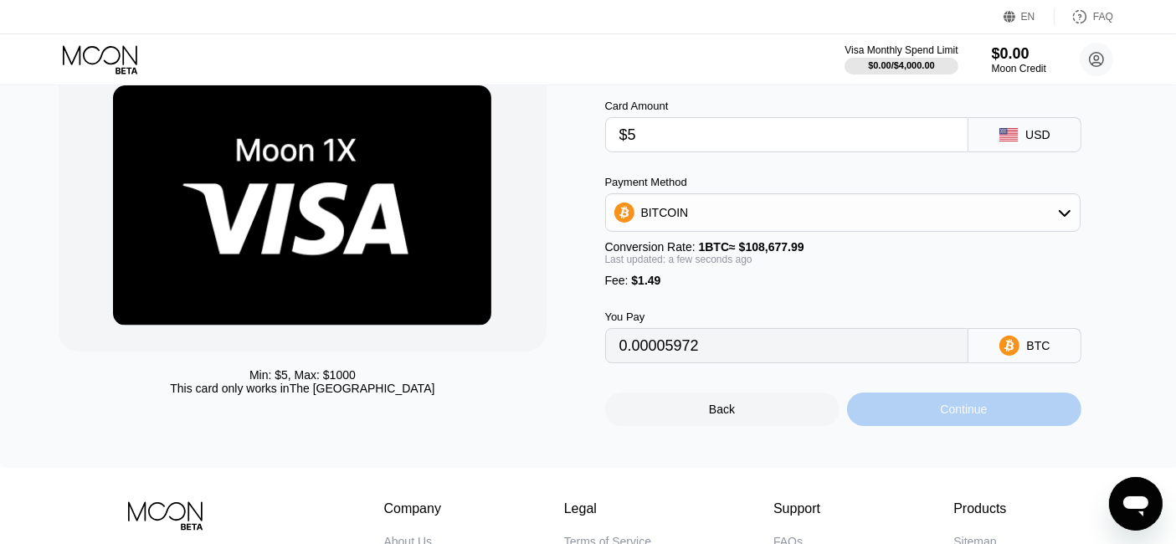
click at [917, 413] on div "Continue" at bounding box center [964, 409] width 234 height 33
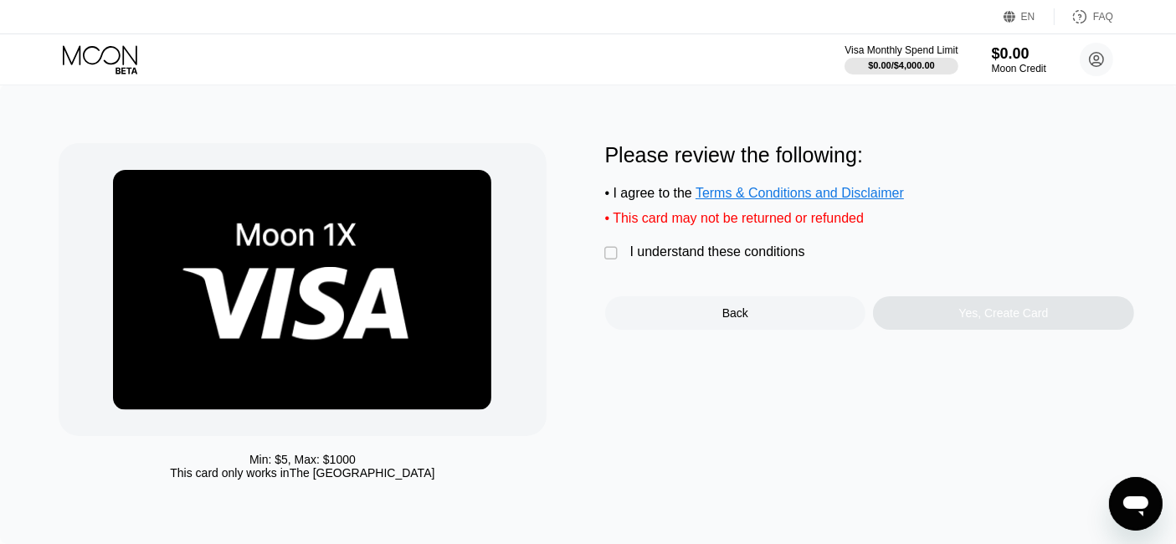
click at [719, 262] on div " I understand these conditions" at bounding box center [709, 253] width 208 height 18
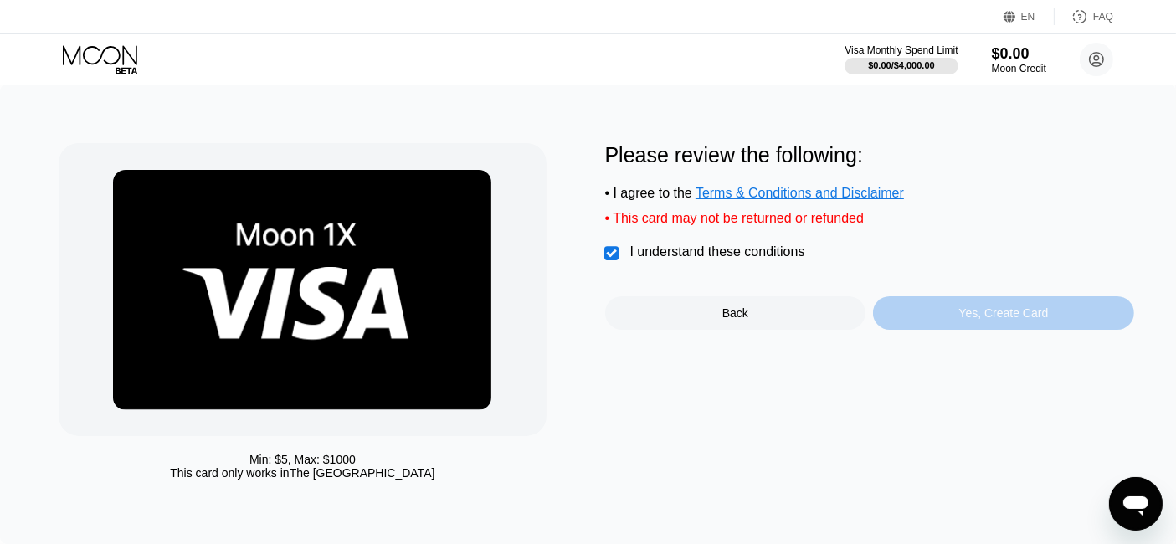
click at [959, 319] on div "Yes, Create Card" at bounding box center [1003, 312] width 261 height 33
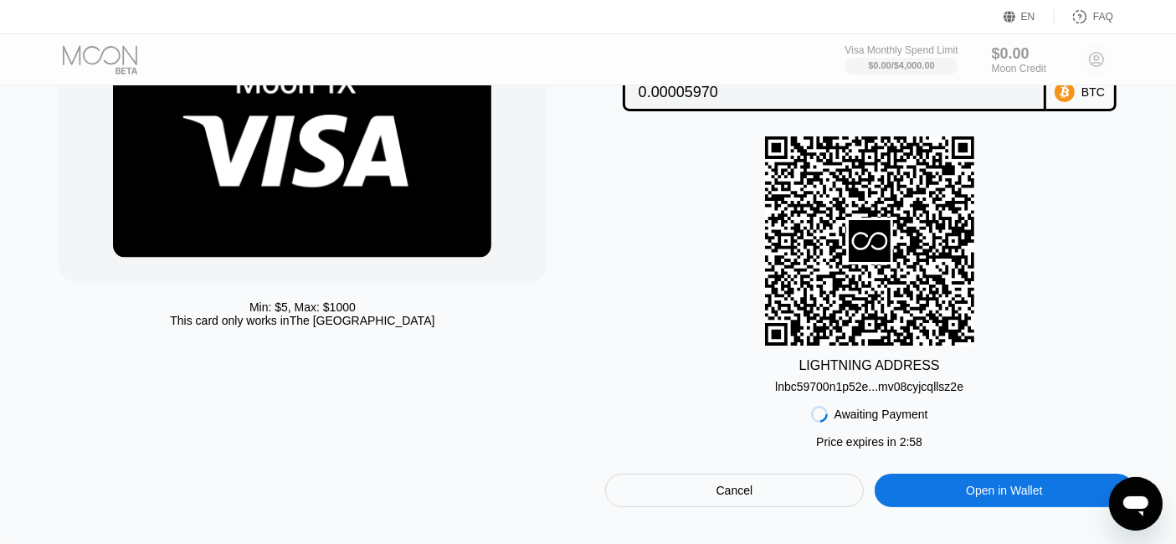
scroll to position [152, 0]
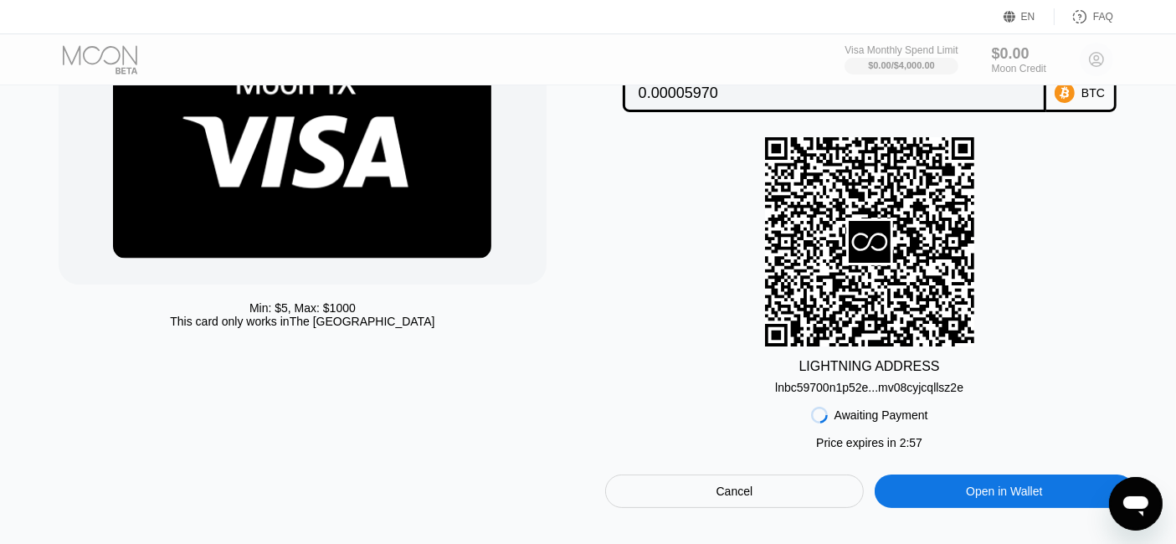
click at [907, 387] on div "lnbc59700n1p52e...mv08cyjcqllsz2e" at bounding box center [869, 387] width 188 height 13
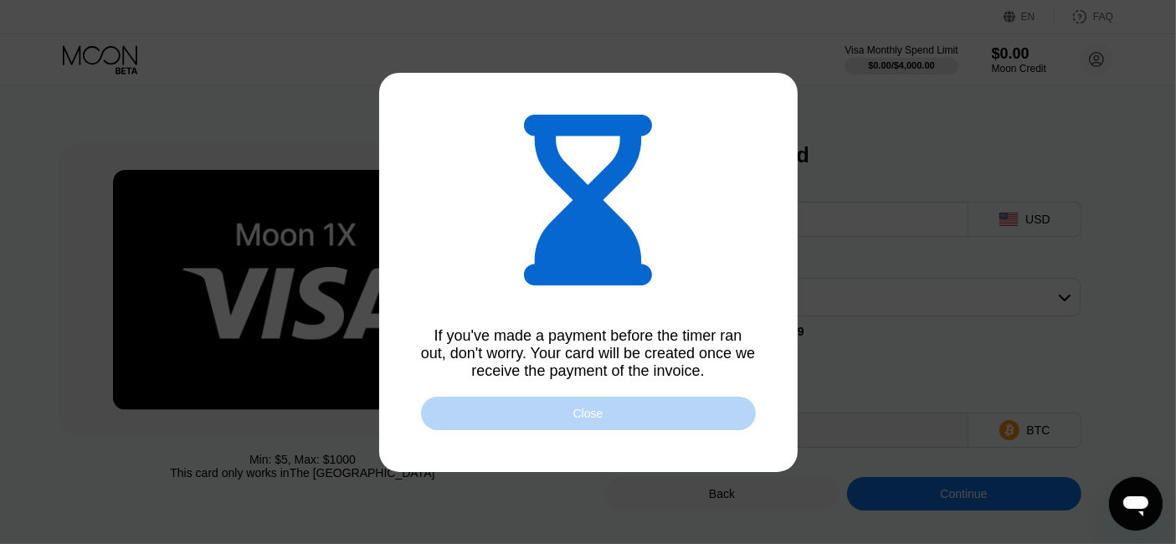
click at [616, 430] on div "Close" at bounding box center [588, 413] width 335 height 33
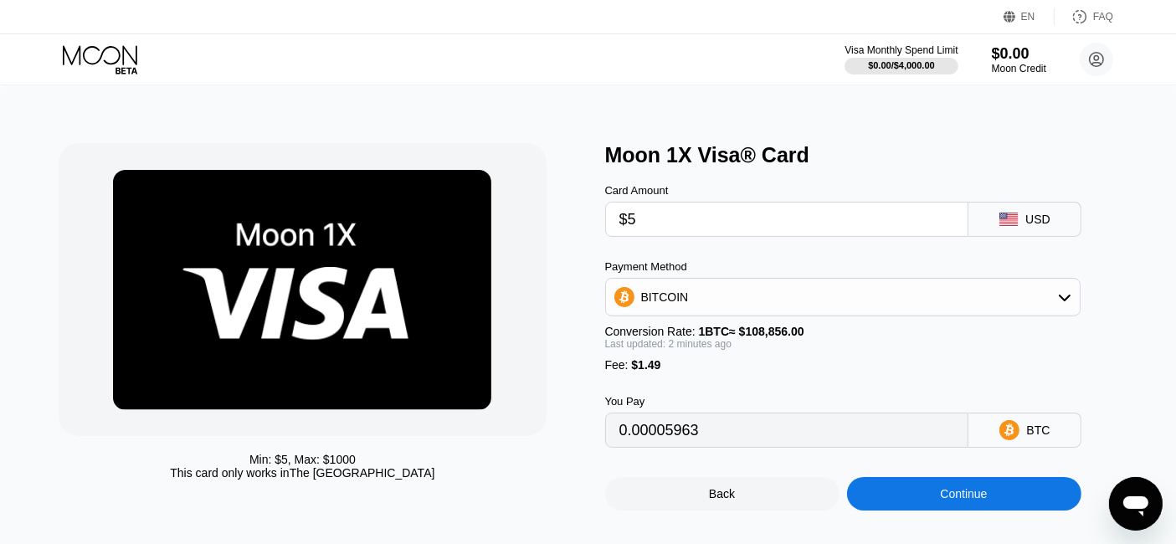
type input "0.00005971"
type input "0.00005978"
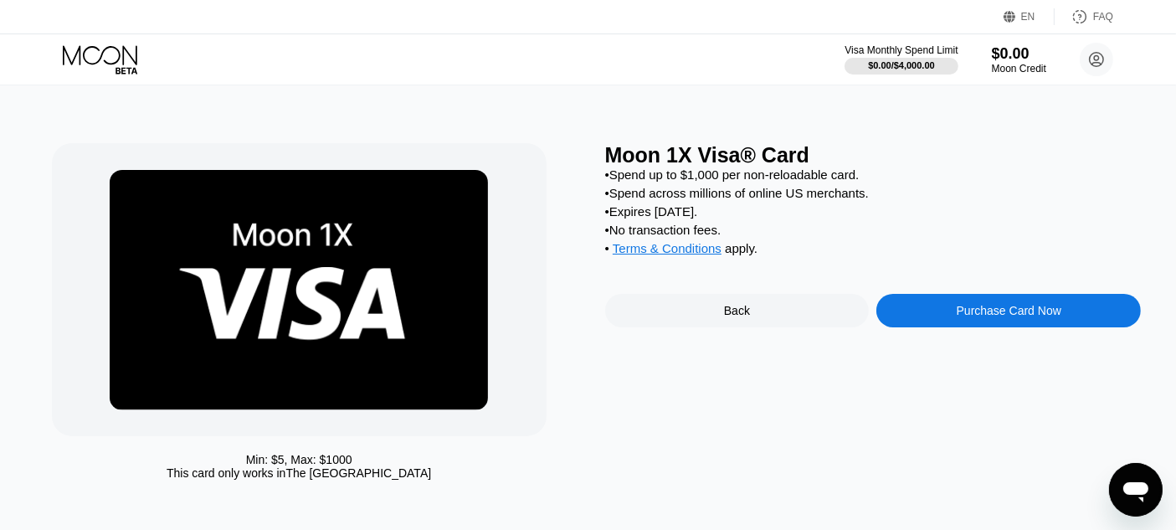
click at [984, 317] on div "Purchase Card Now" at bounding box center [1009, 310] width 105 height 13
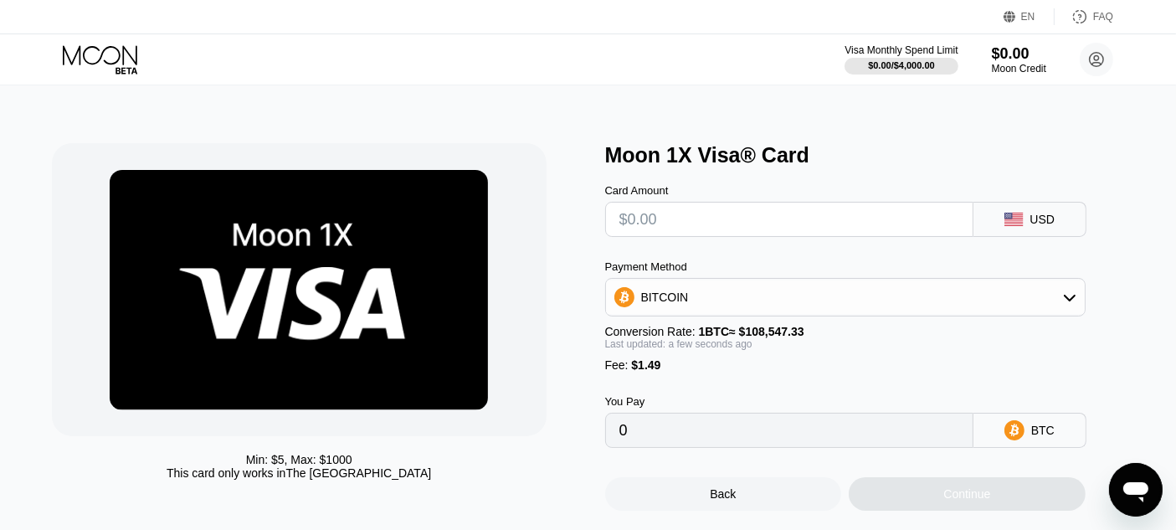
click at [821, 208] on input "text" at bounding box center [789, 219] width 340 height 33
type input "$5"
type input "0.00005979"
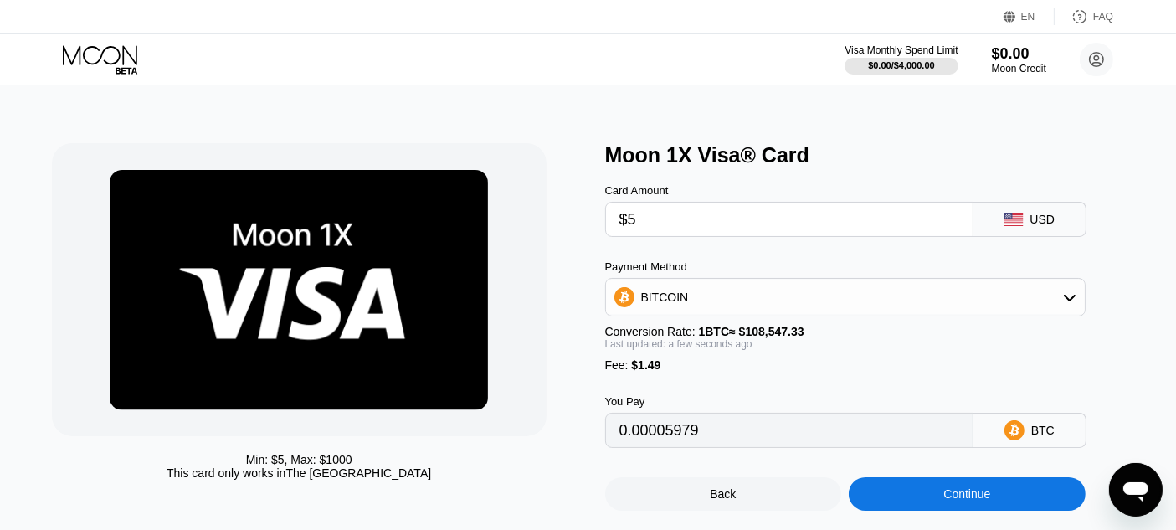
type input "$5"
click at [812, 313] on div "BITCOIN" at bounding box center [845, 296] width 479 height 33
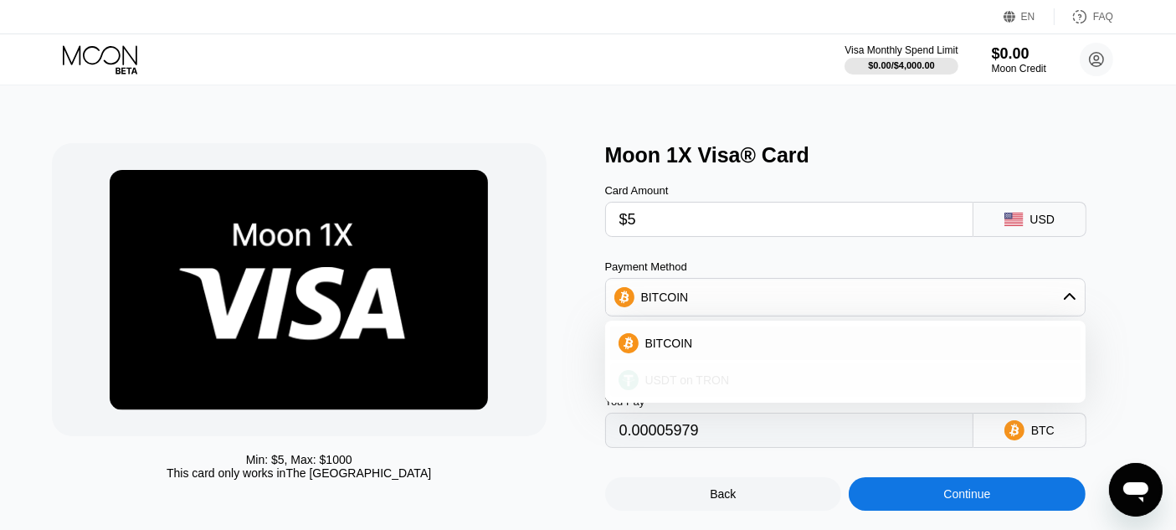
click at [778, 369] on div "USDT on TRON" at bounding box center [845, 379] width 470 height 33
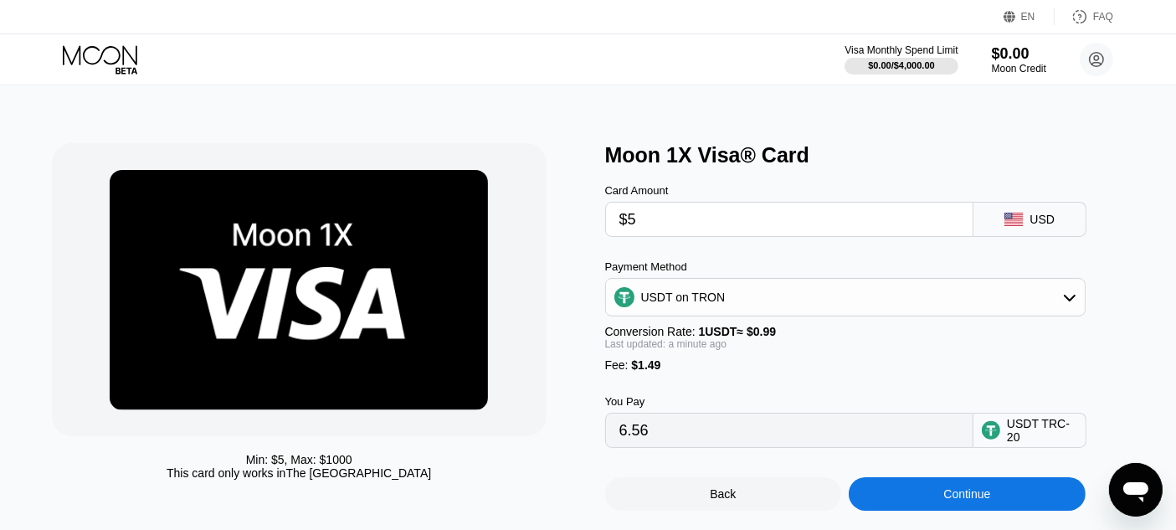
click at [827, 307] on div "USDT on TRON" at bounding box center [845, 296] width 479 height 33
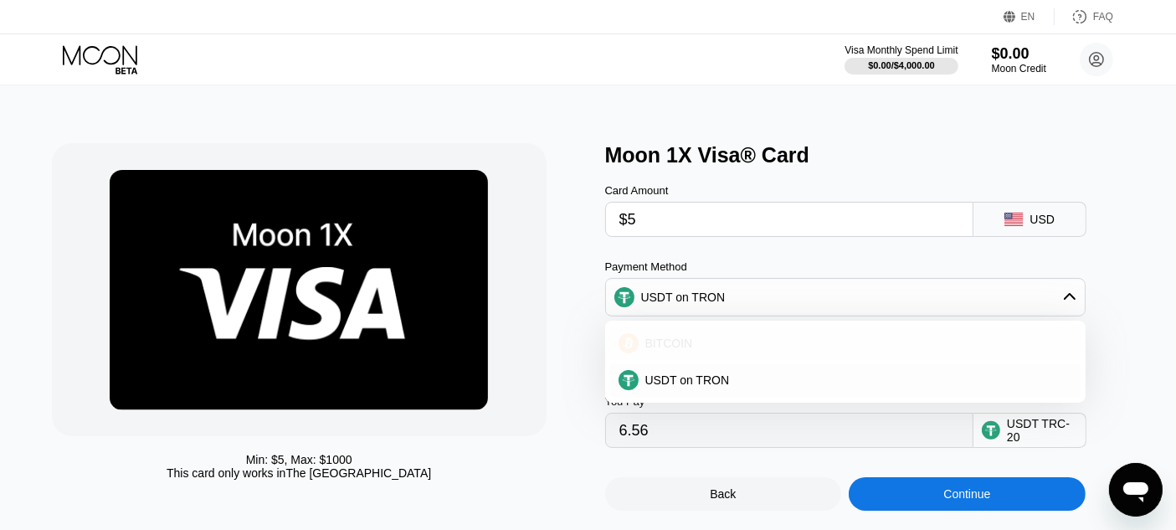
click at [802, 340] on div "BITCOIN" at bounding box center [845, 342] width 470 height 33
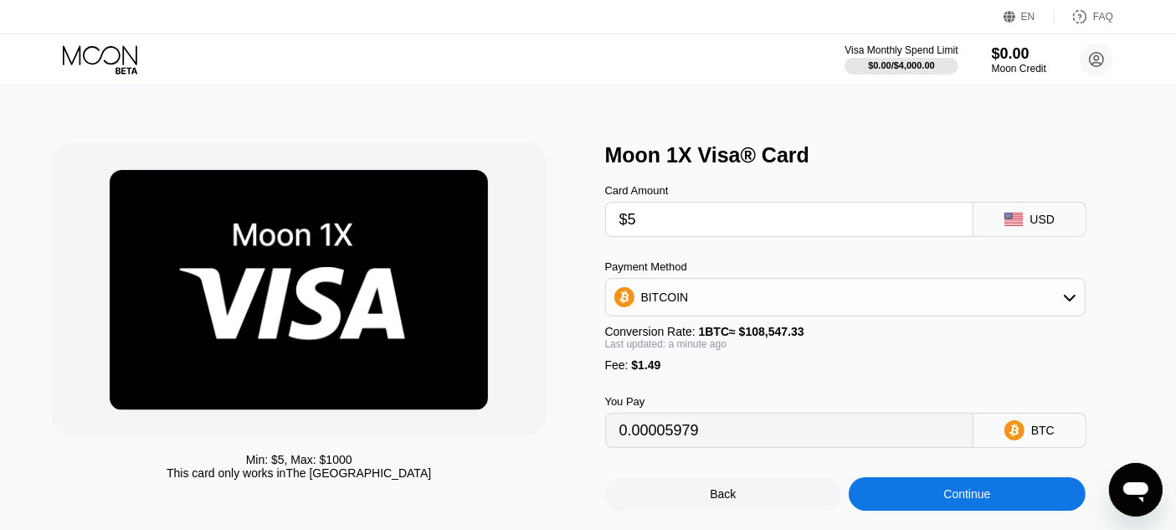
click at [774, 273] on div "Payment Method" at bounding box center [845, 266] width 480 height 13
click at [771, 295] on div "BITCOIN" at bounding box center [845, 296] width 479 height 33
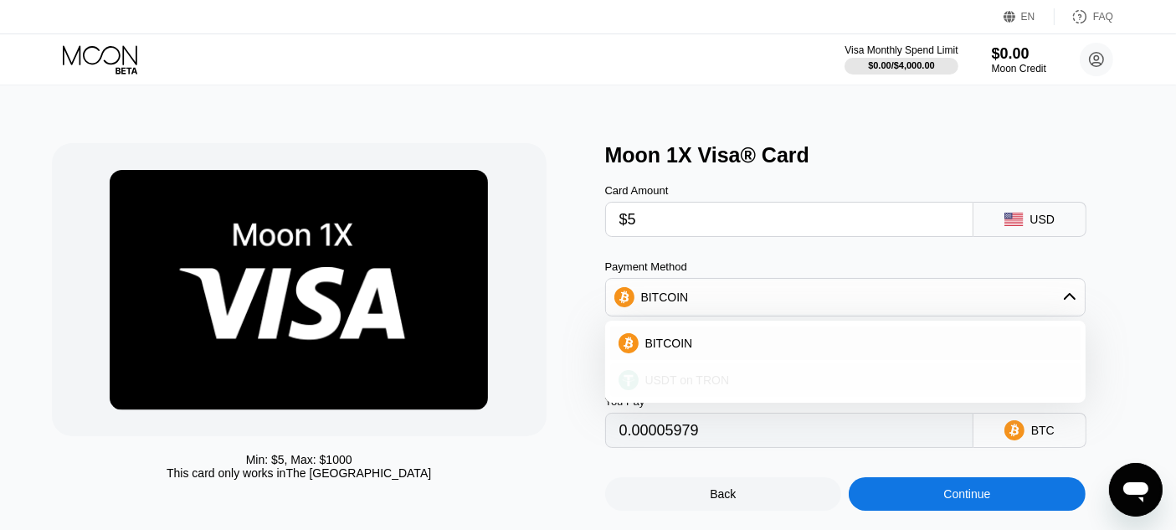
click at [760, 372] on div "USDT on TRON" at bounding box center [845, 379] width 470 height 33
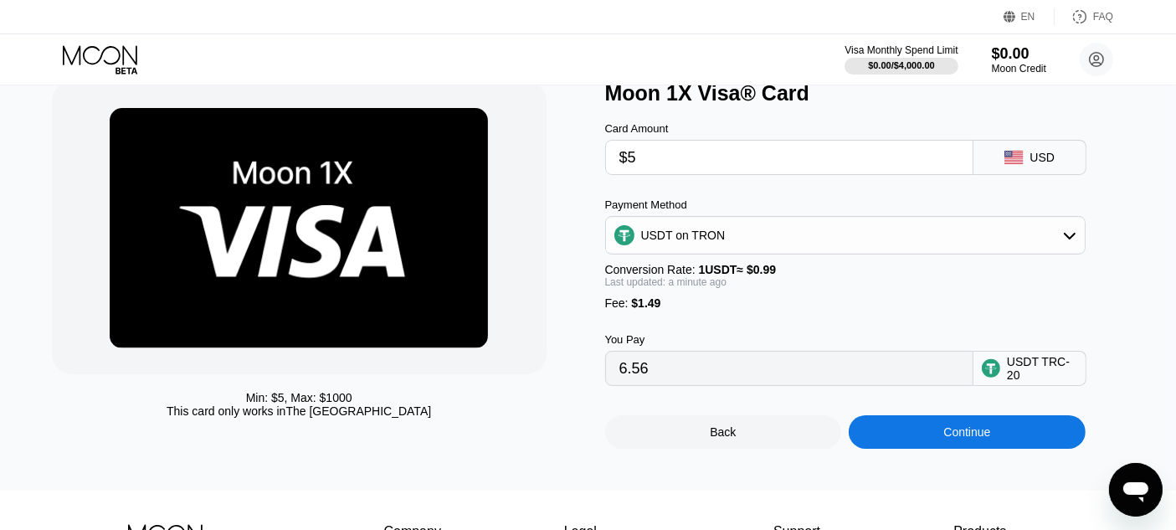
scroll to position [71, 0]
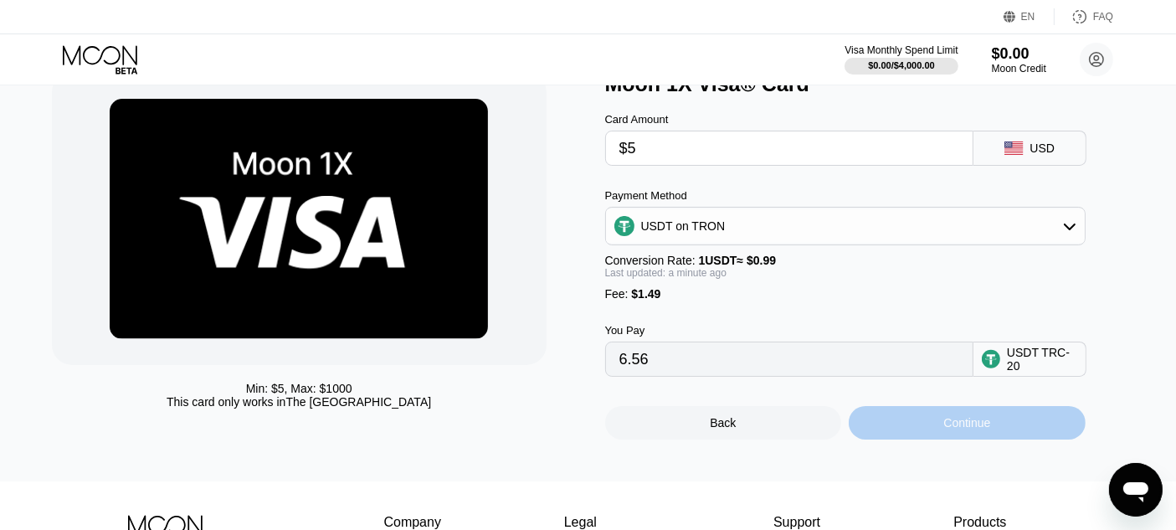
click at [965, 429] on div "Continue" at bounding box center [966, 422] width 47 height 13
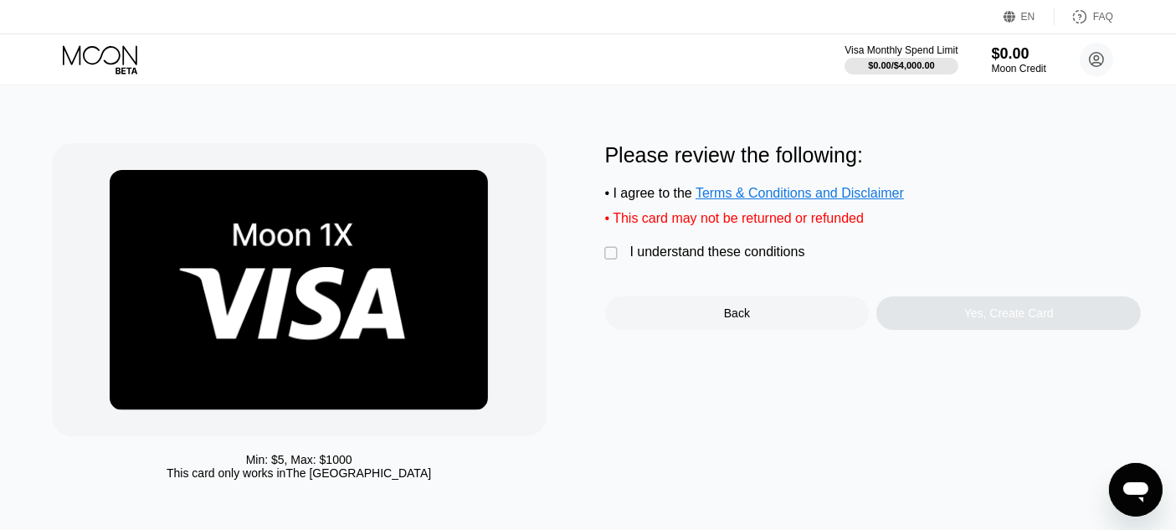
click at [745, 259] on div "I understand these conditions" at bounding box center [717, 251] width 175 height 15
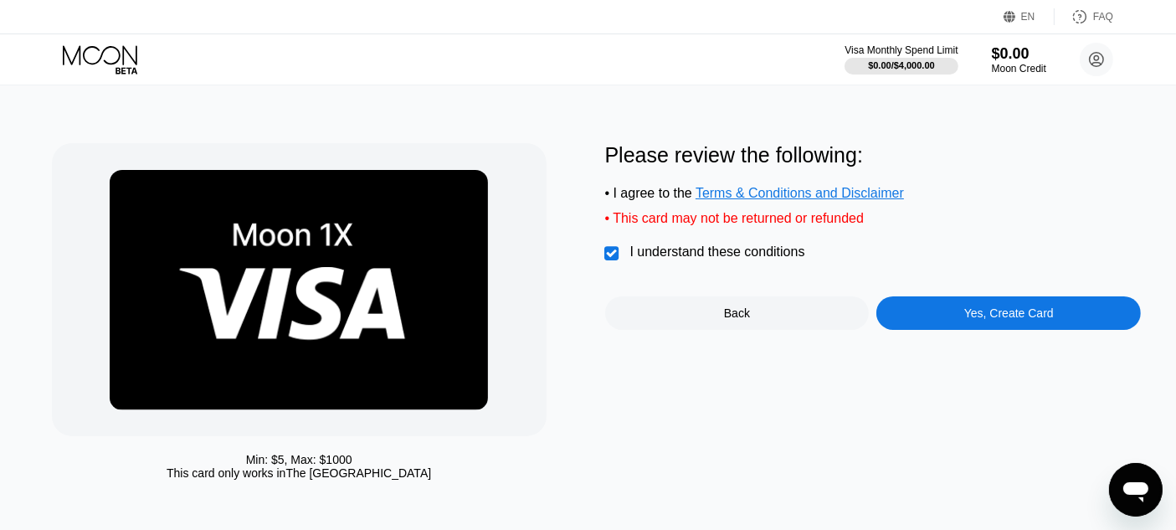
click at [968, 330] on div "Yes, Create Card" at bounding box center [1008, 312] width 265 height 33
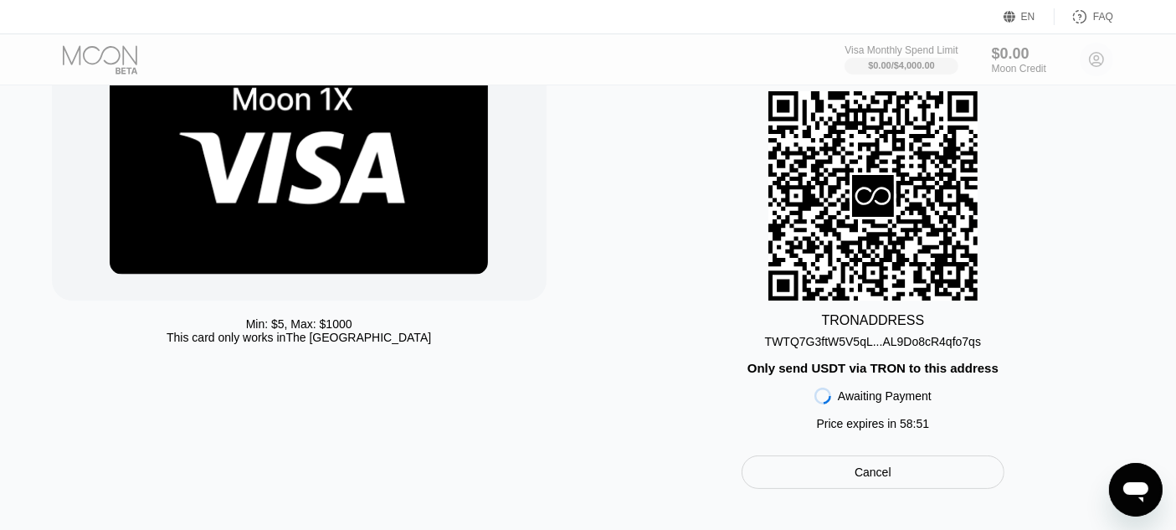
scroll to position [100, 0]
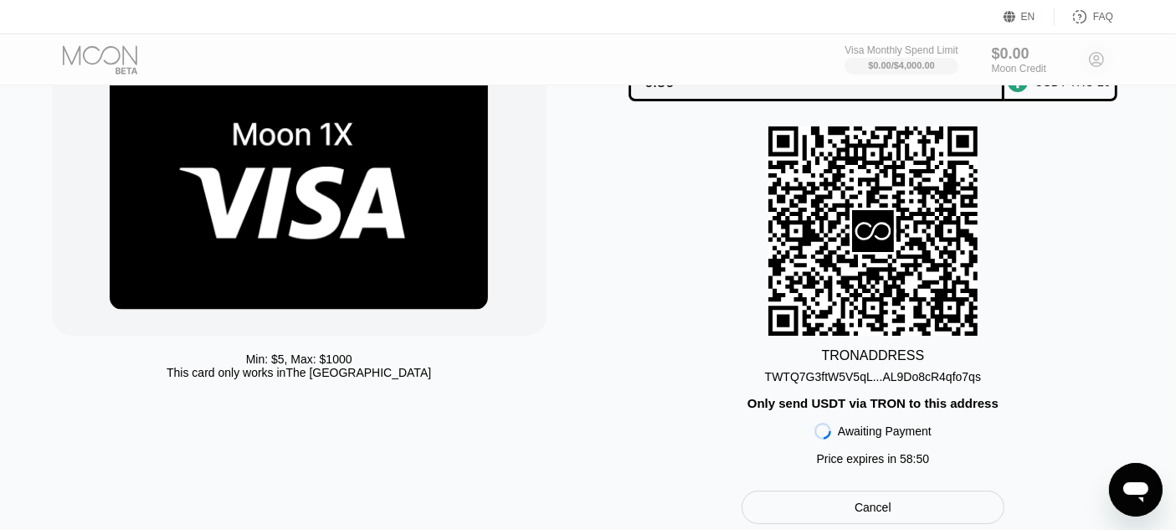
click at [942, 381] on div "TWTQ7G3ftW5V5qL...AL9Do8cR4qfo7qs" at bounding box center [873, 376] width 216 height 13
click at [943, 380] on div "TWTQ7G3ftW5V5qL...AL9Do8cR4qfo7qs" at bounding box center [873, 376] width 216 height 13
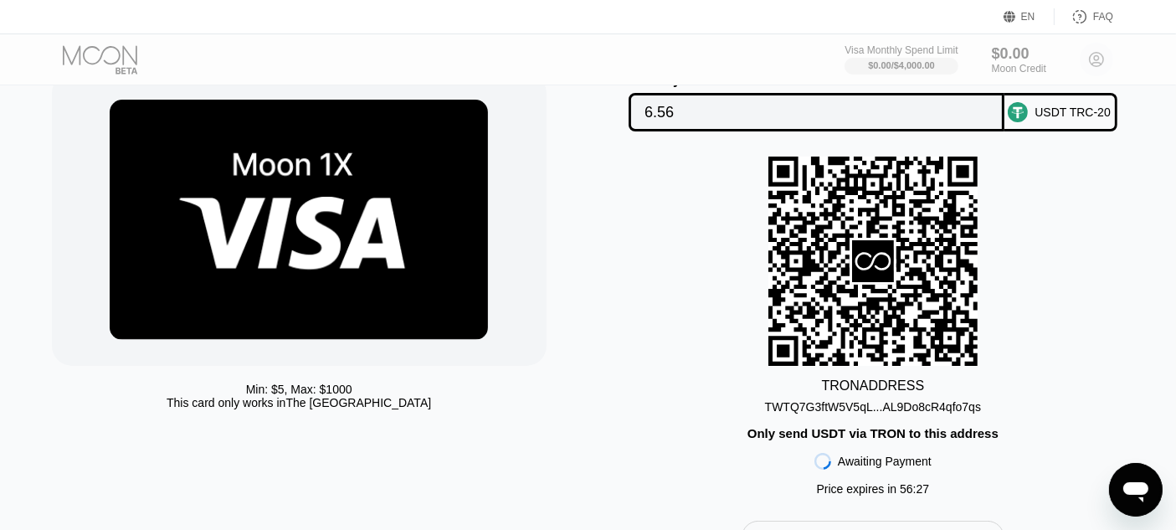
scroll to position [74, 0]
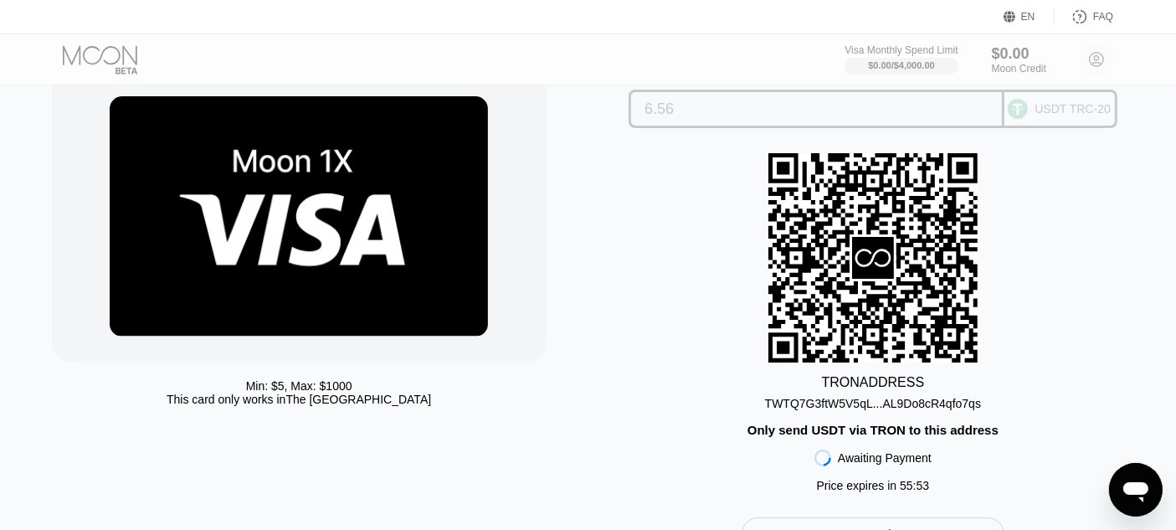
click at [1042, 101] on div "USDT TRC-20" at bounding box center [1060, 109] width 113 height 39
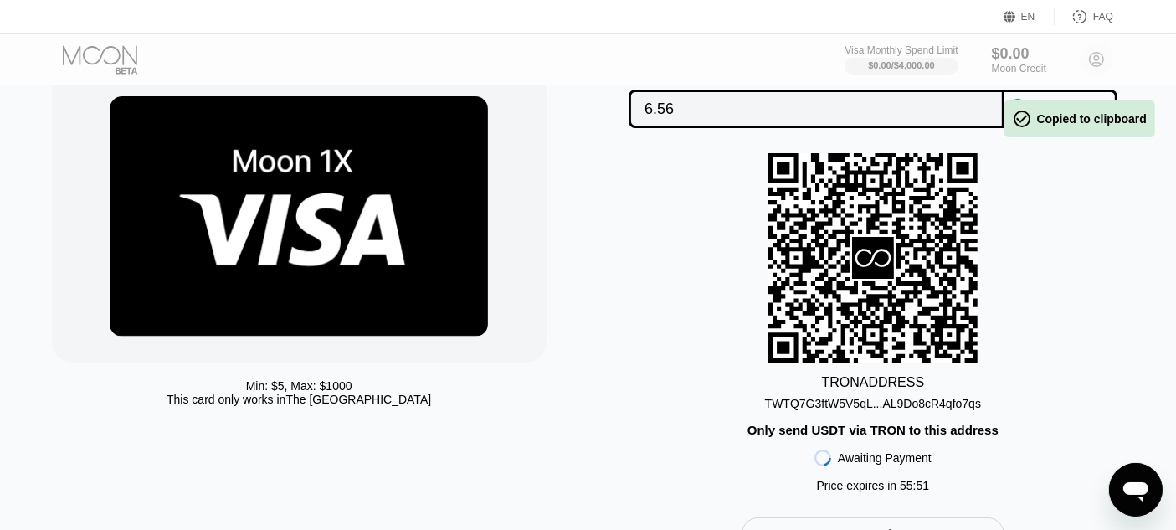
scroll to position [0, 0]
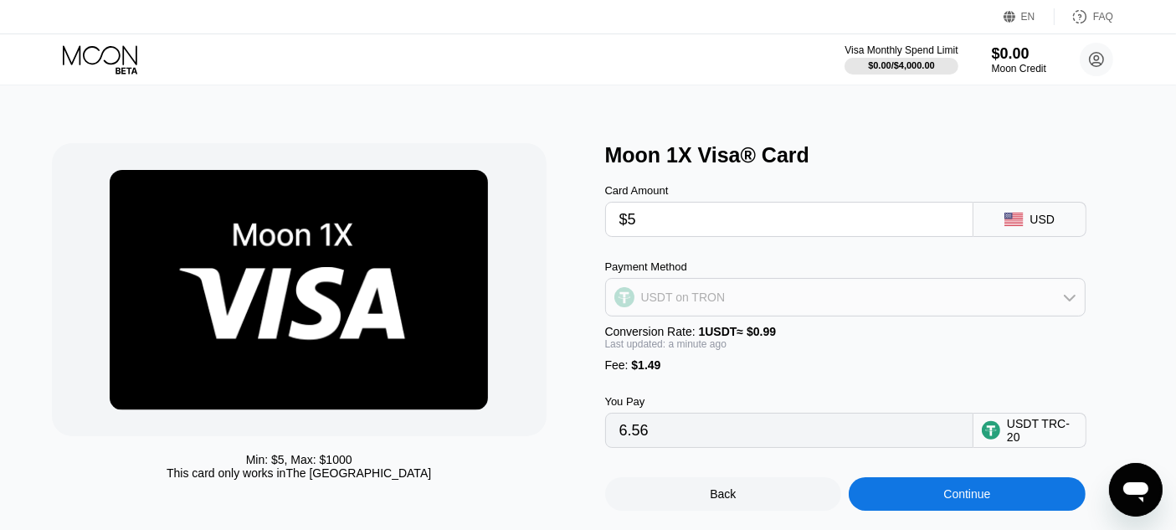
click at [727, 302] on div "USDT on TRON" at bounding box center [845, 296] width 479 height 33
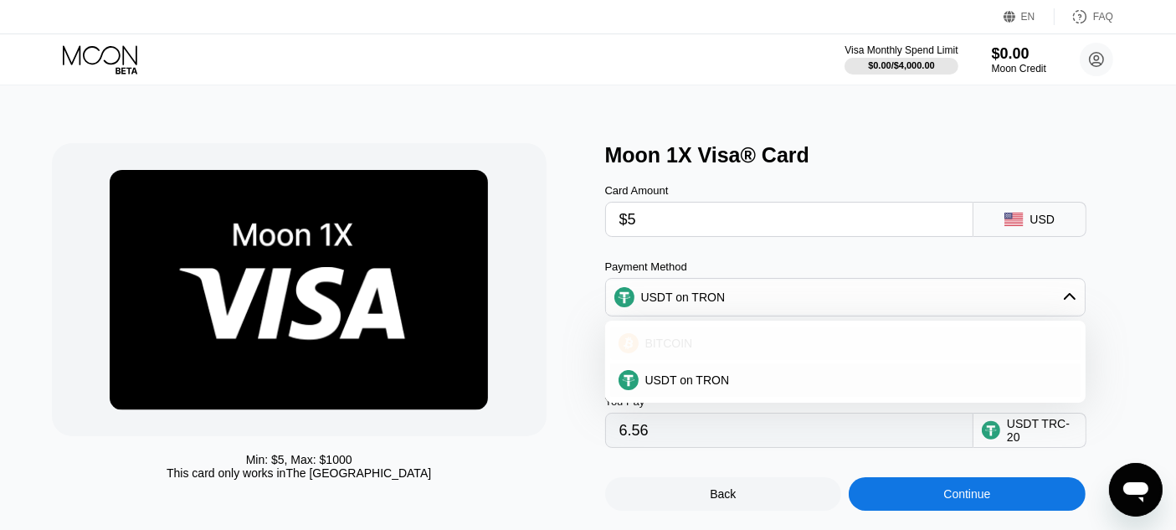
click at [717, 331] on div "BITCOIN" at bounding box center [845, 342] width 470 height 33
type input "0.00005960"
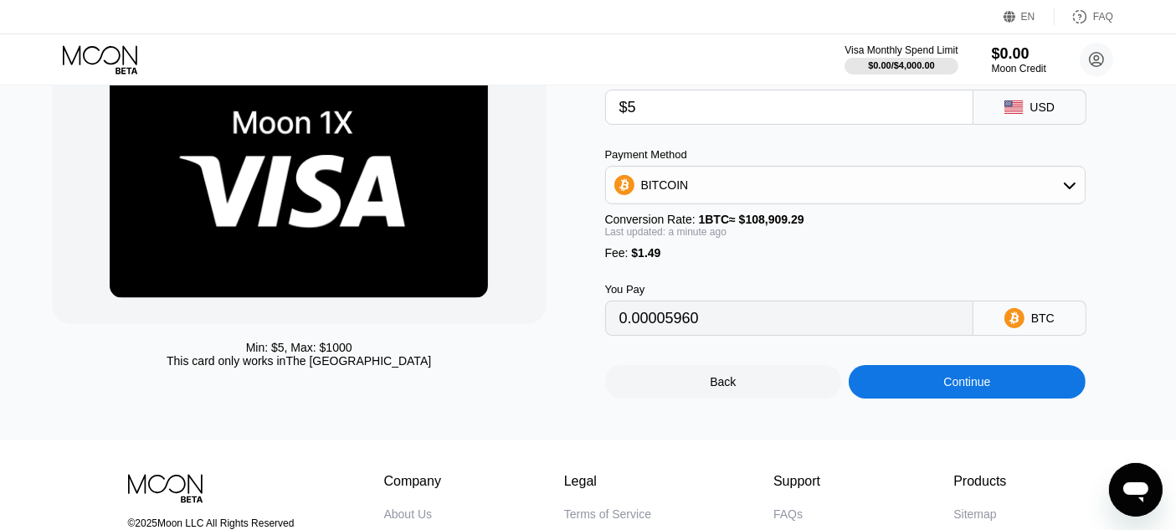
scroll to position [120, 0]
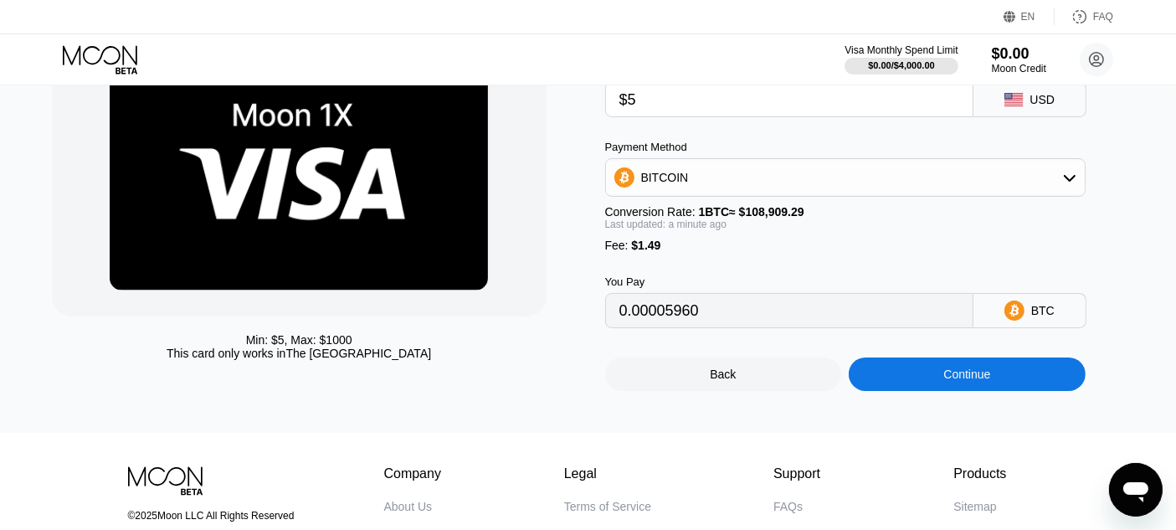
click at [975, 381] on div "Continue" at bounding box center [966, 373] width 47 height 13
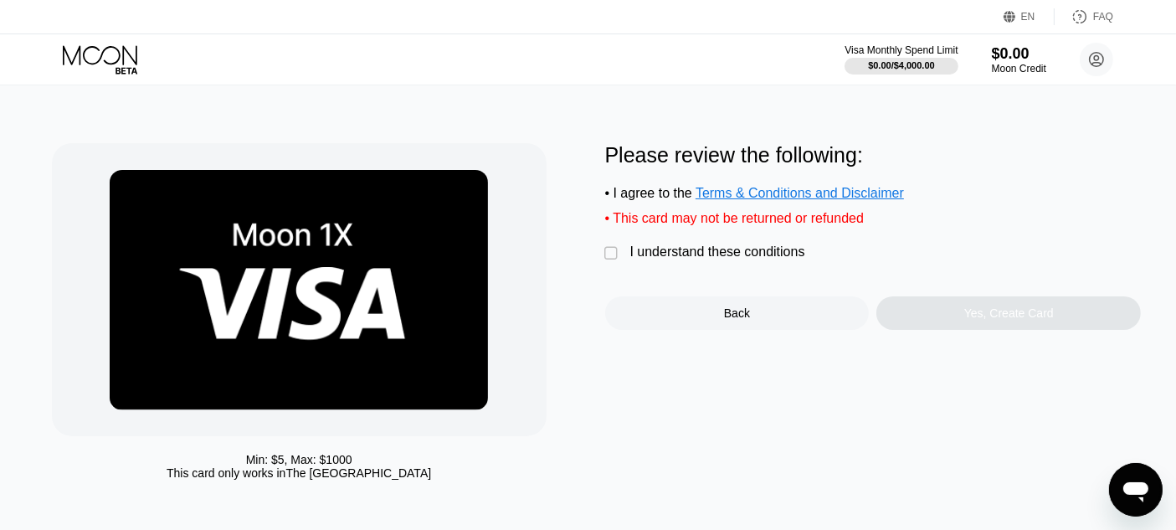
drag, startPoint x: 778, startPoint y: 237, endPoint x: 778, endPoint y: 251, distance: 14.3
click at [778, 243] on div "Please review the following: • I agree to the Terms & Conditions and Disclaimer…" at bounding box center [873, 236] width 537 height 187
click at [779, 254] on div "I understand these conditions" at bounding box center [717, 251] width 175 height 15
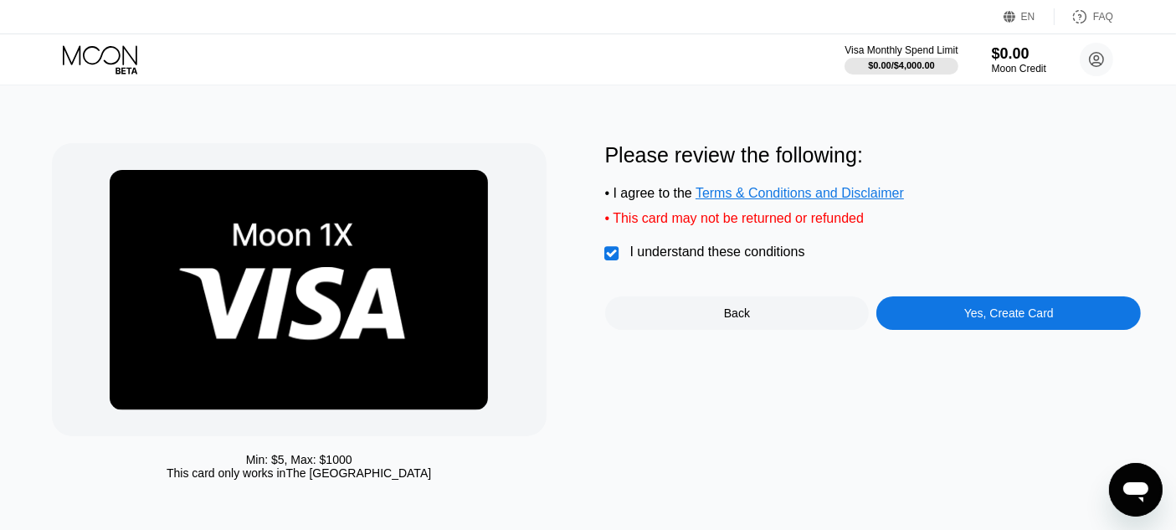
click at [1004, 320] on div "Yes, Create Card" at bounding box center [1009, 312] width 90 height 13
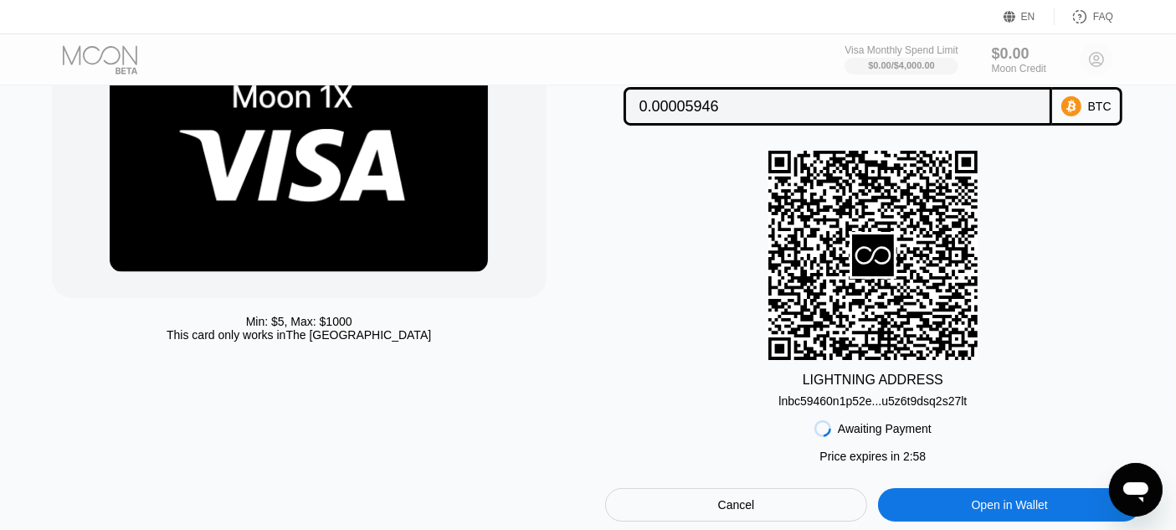
scroll to position [142, 0]
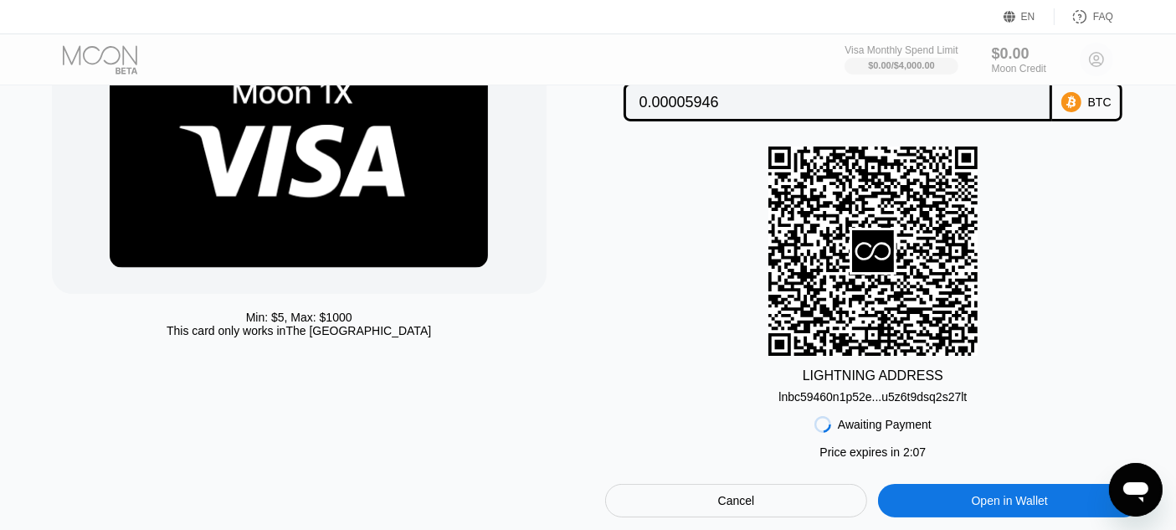
click at [954, 398] on div "lnbc59460n1p52e...u5z6t9dsq2s27lt" at bounding box center [872, 396] width 188 height 13
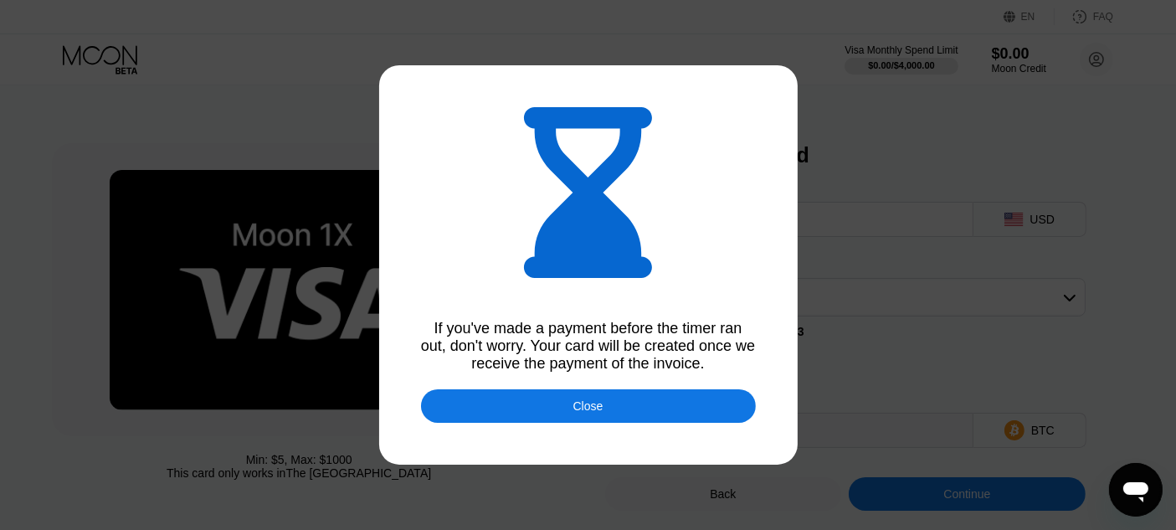
click at [703, 398] on div "Close" at bounding box center [588, 405] width 335 height 33
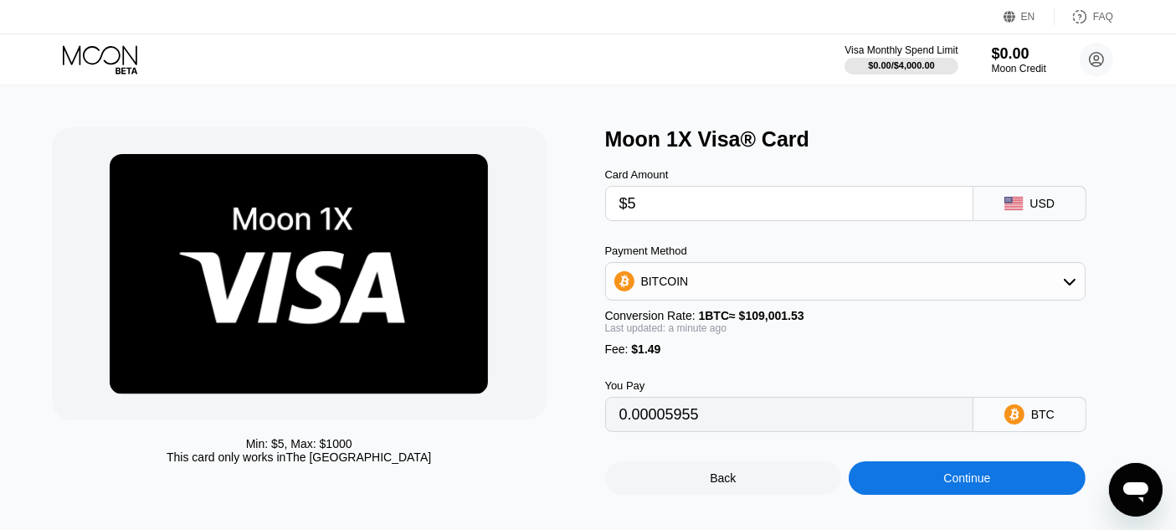
scroll to position [84, 0]
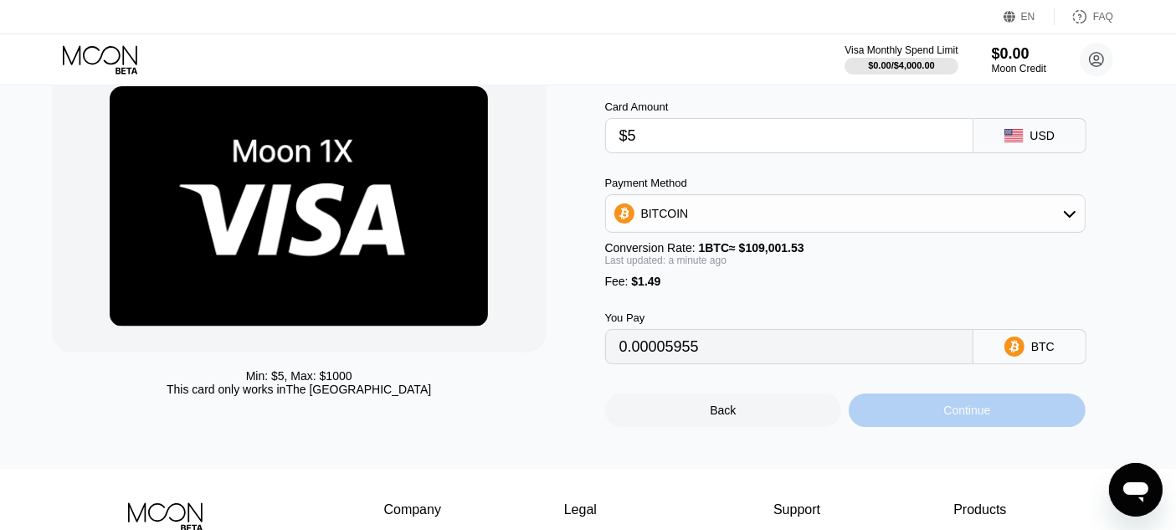
click at [963, 417] on div "Continue" at bounding box center [966, 409] width 47 height 13
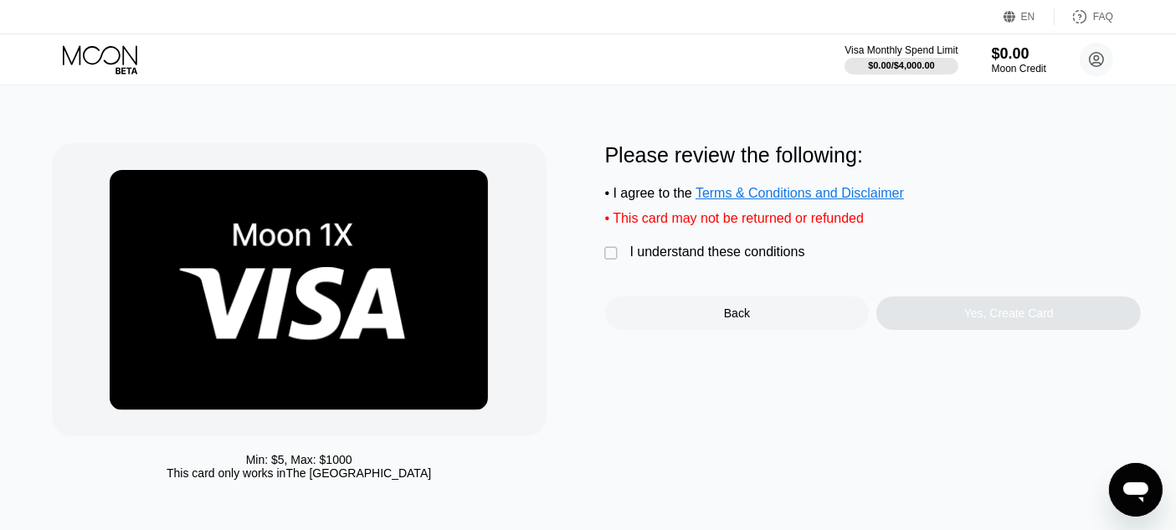
drag, startPoint x: 759, startPoint y: 259, endPoint x: 905, endPoint y: 311, distance: 154.6
click at [759, 259] on div "I understand these conditions" at bounding box center [717, 251] width 175 height 15
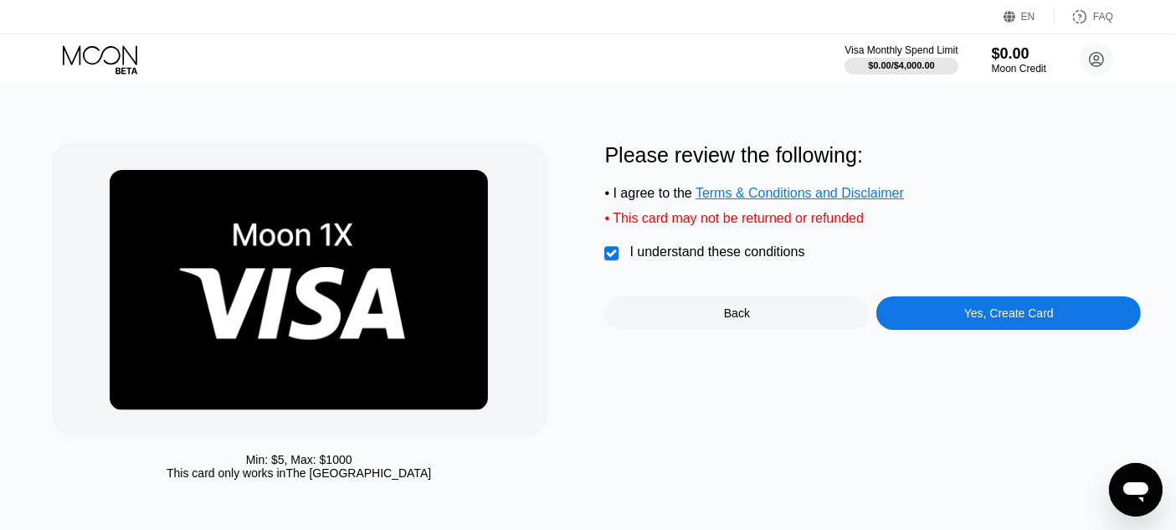
click at [983, 320] on div "Yes, Create Card" at bounding box center [1009, 312] width 90 height 13
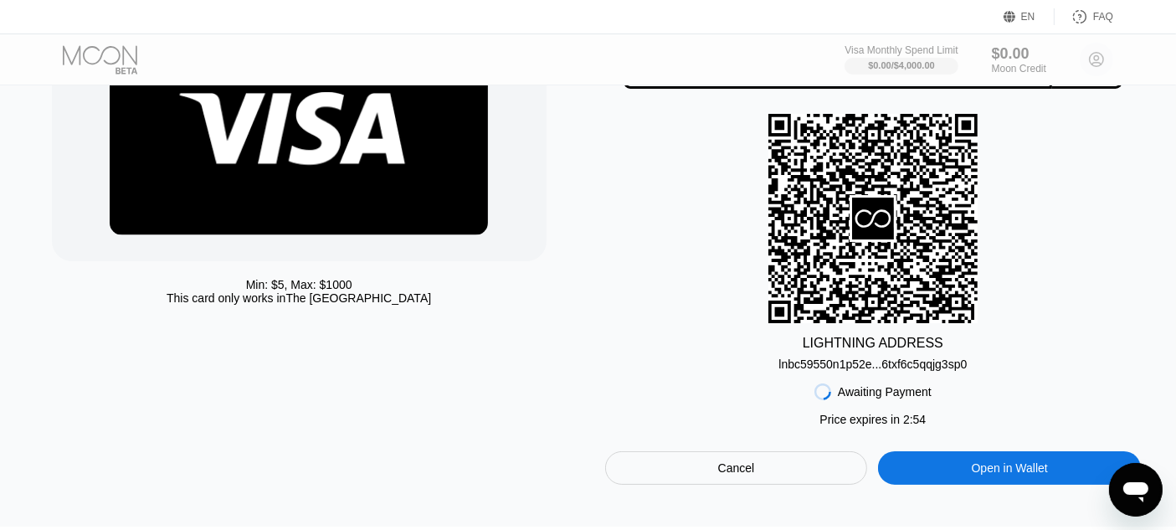
scroll to position [172, 0]
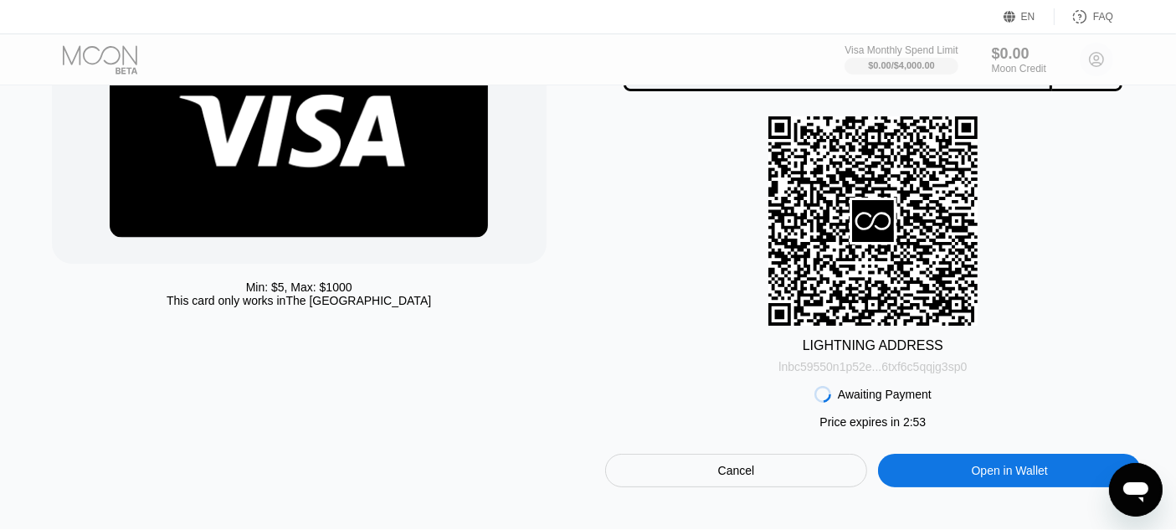
click at [874, 373] on div "lnbc59550n1p52e...6txf6c5qqjg3sp0" at bounding box center [872, 366] width 188 height 13
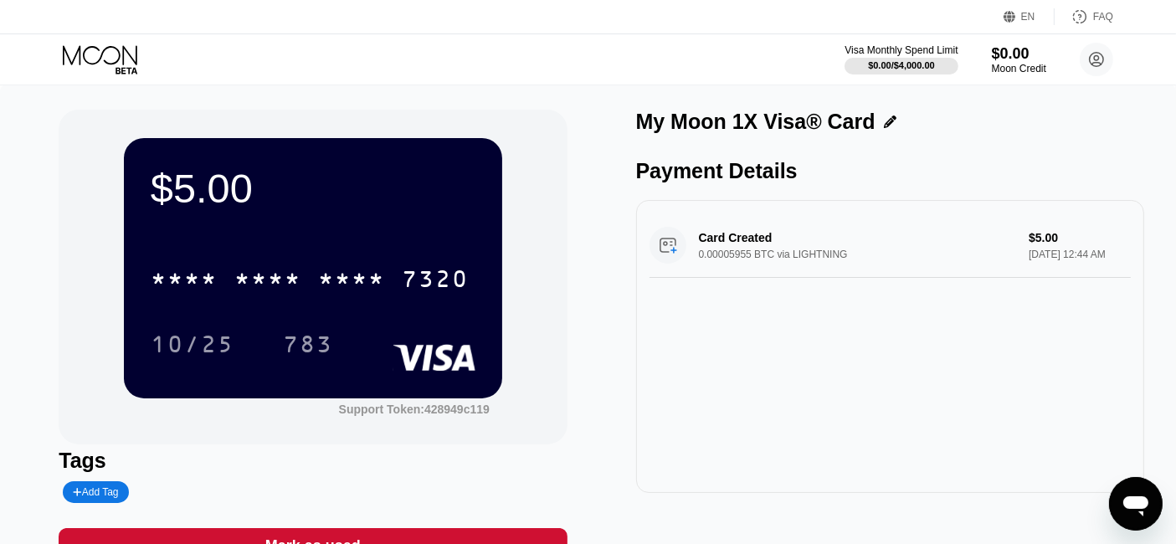
click at [709, 251] on div "Card Created 0.00005955 BTC via LIGHTNING $5.00 Aug 26, 2025 12:44 AM" at bounding box center [890, 245] width 481 height 64
click at [665, 253] on div "Card Created 0.00005955 BTC via LIGHTNING $5.00 Aug 26, 2025 12:44 AM" at bounding box center [890, 245] width 481 height 64
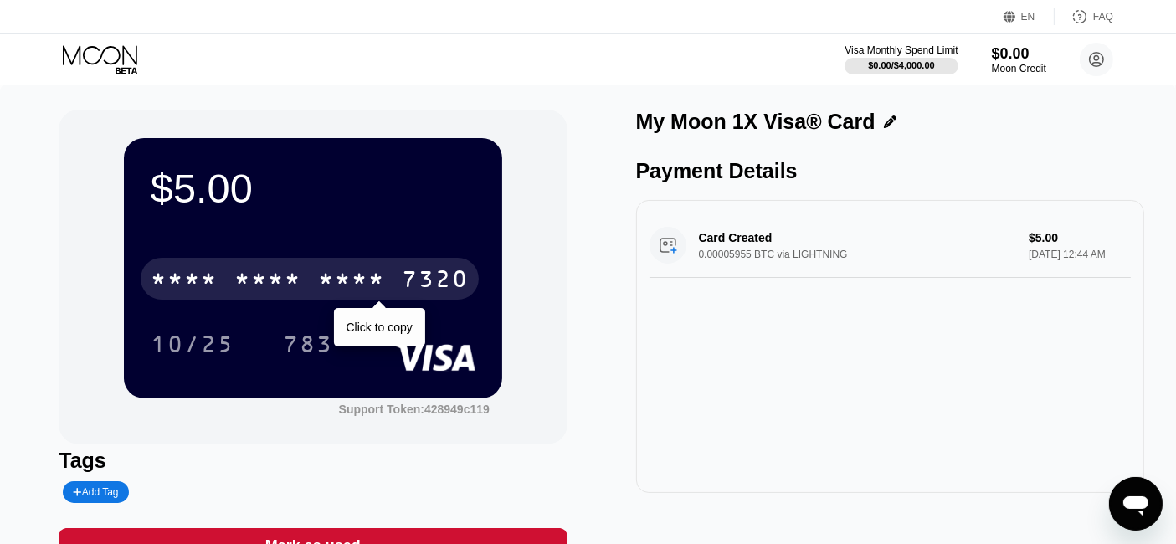
click at [213, 280] on div "* * * *" at bounding box center [184, 281] width 67 height 27
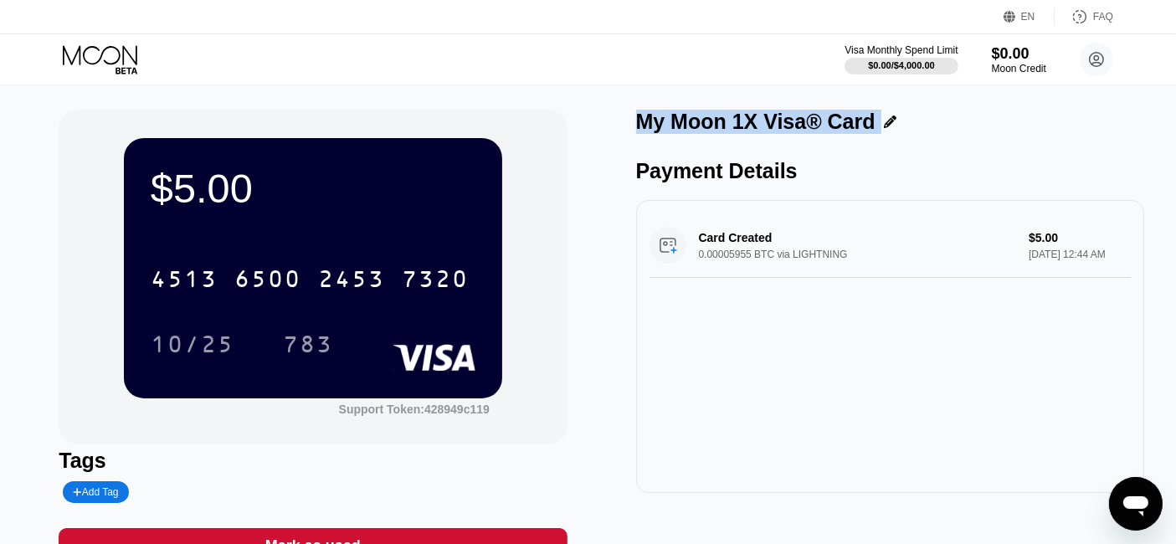
drag, startPoint x: 640, startPoint y: 116, endPoint x: 891, endPoint y: 118, distance: 250.3
click at [891, 118] on div "My Moon 1X Visa® Card" at bounding box center [890, 122] width 508 height 24
copy div "My Moon 1X Visa® Card"
click at [661, 116] on div "My Moon 1X Visa® Card" at bounding box center [755, 122] width 239 height 24
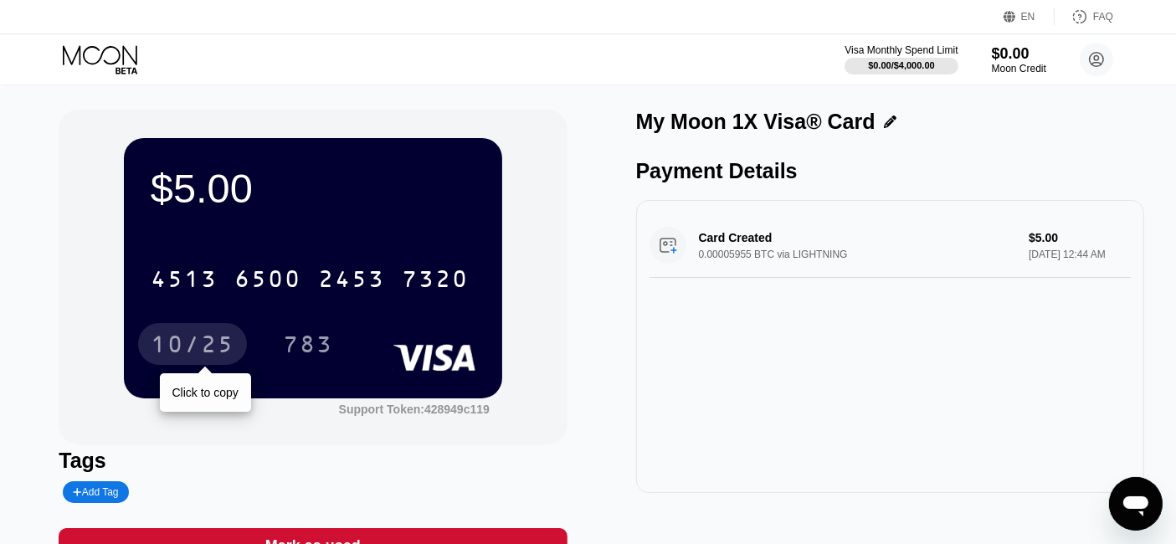
click at [188, 350] on div "10/25" at bounding box center [193, 346] width 84 height 27
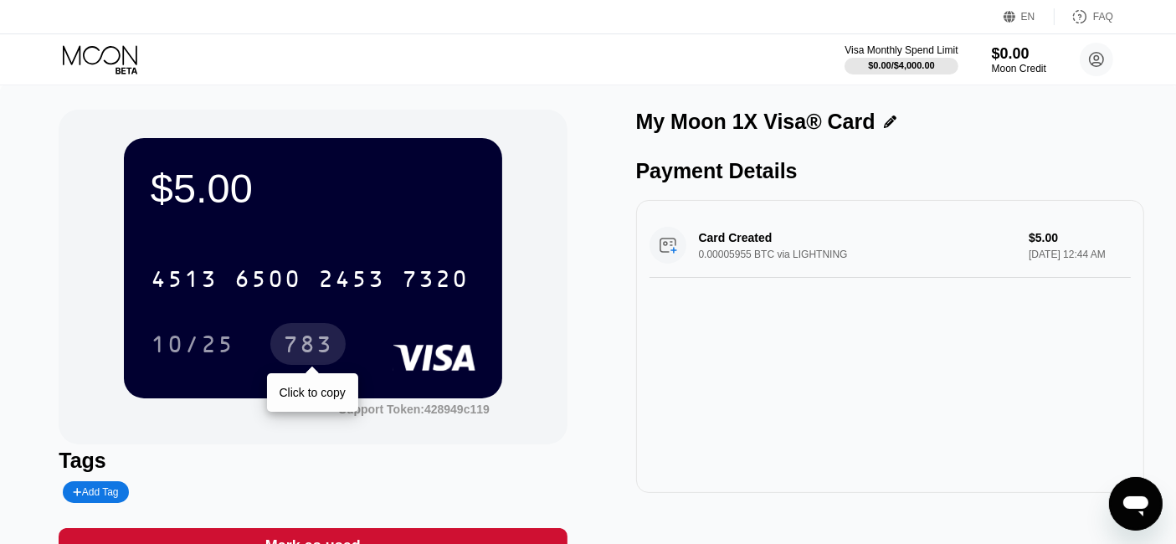
click at [312, 339] on div "783" at bounding box center [308, 346] width 50 height 27
